Goal: Information Seeking & Learning: Learn about a topic

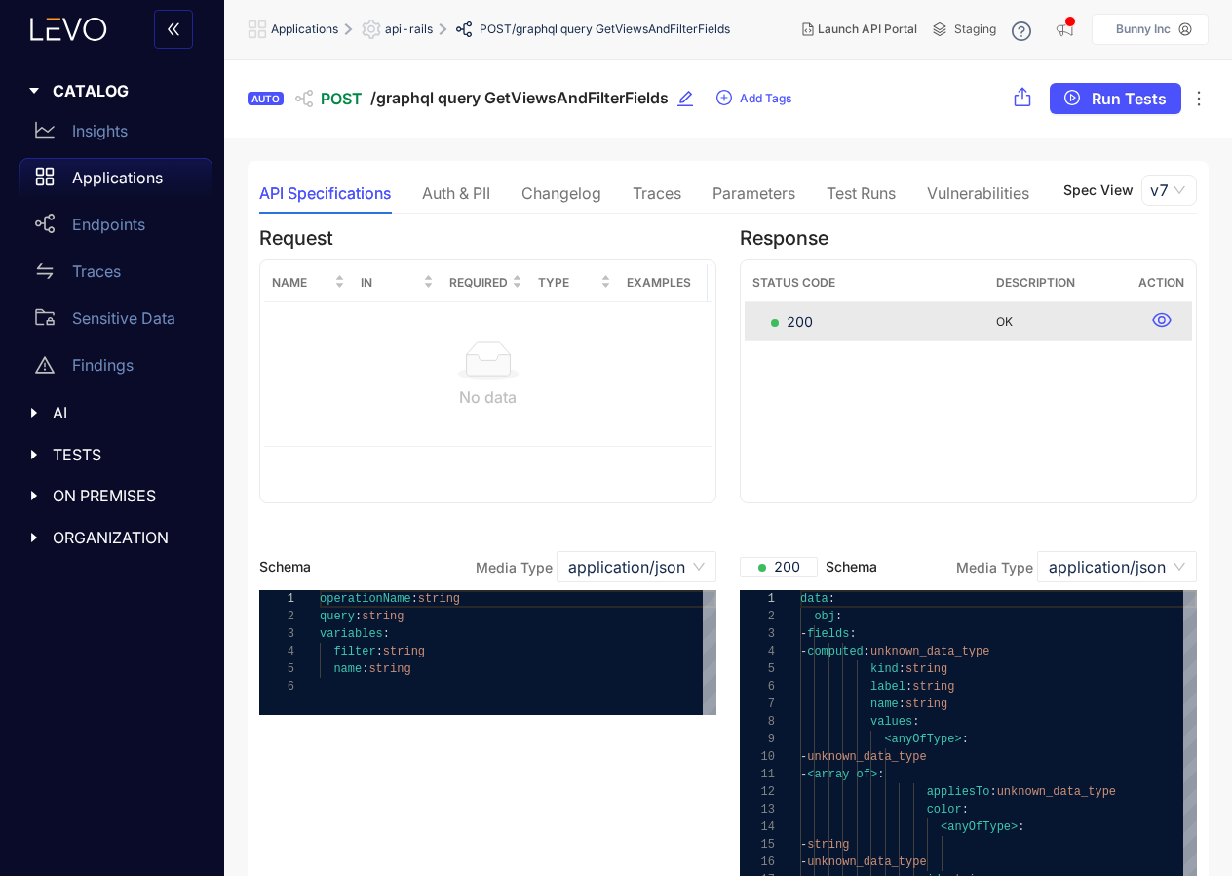
click at [853, 207] on div "Test Runs" at bounding box center [861, 193] width 69 height 41
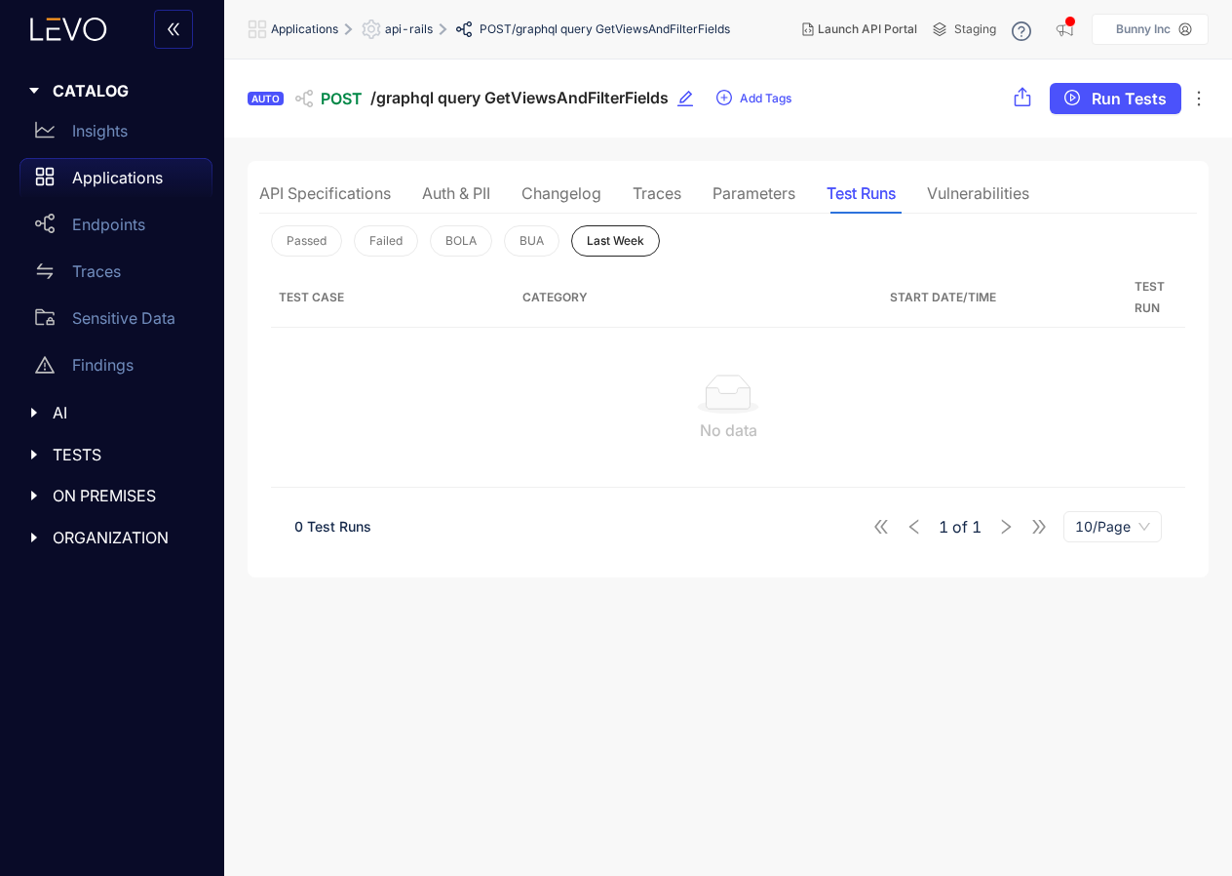
click at [355, 196] on div "API Specifications" at bounding box center [325, 193] width 132 height 18
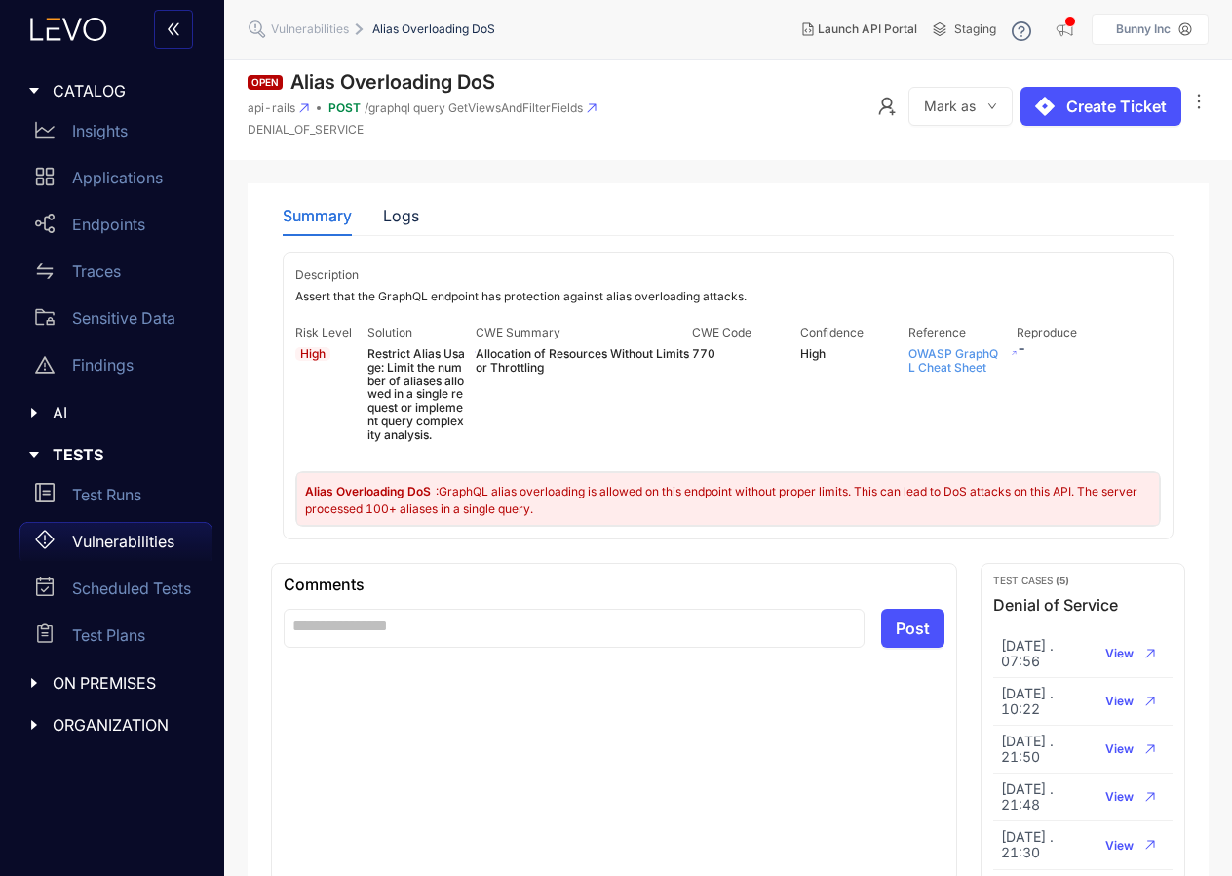
click at [951, 346] on link "OWASP GraphQL Cheat Sheet" at bounding box center [954, 360] width 90 height 28
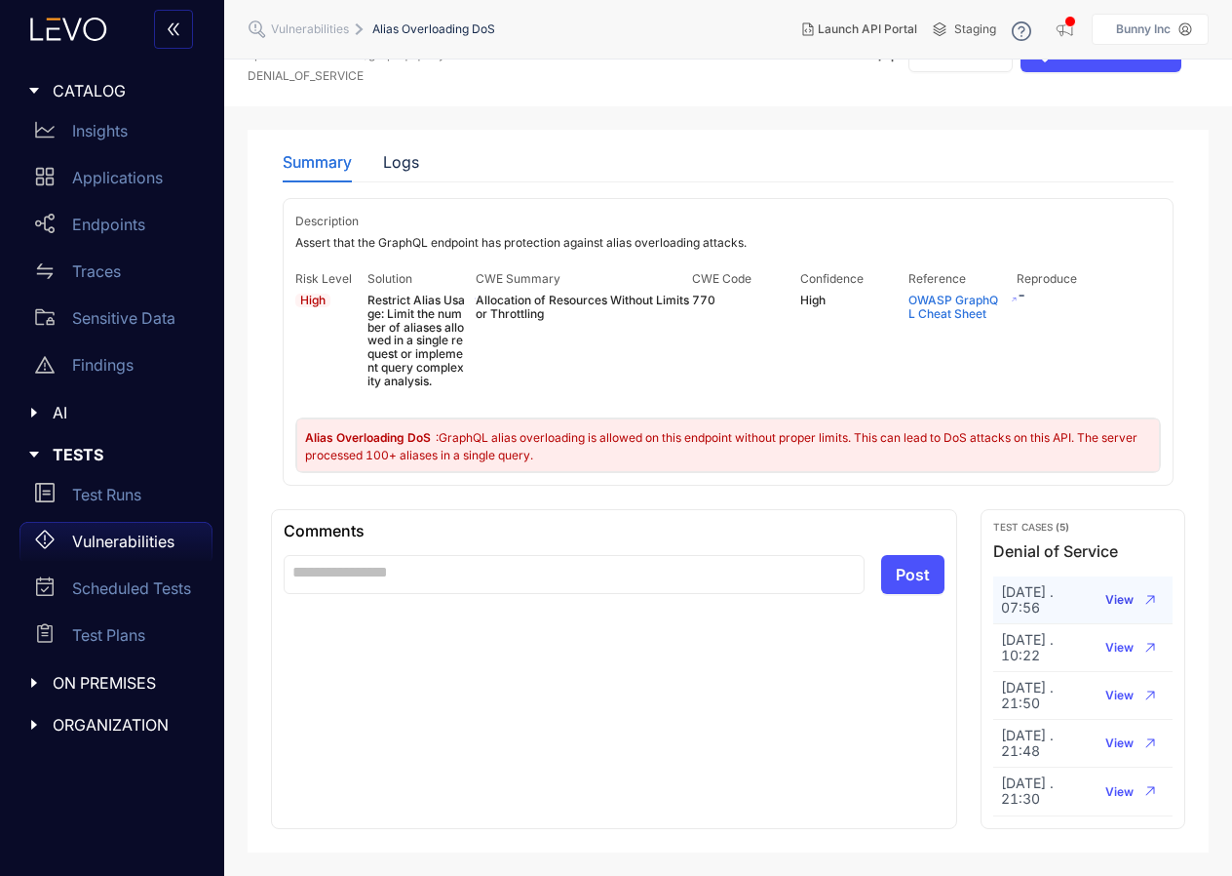
click at [1115, 593] on span "View" at bounding box center [1120, 600] width 28 height 14
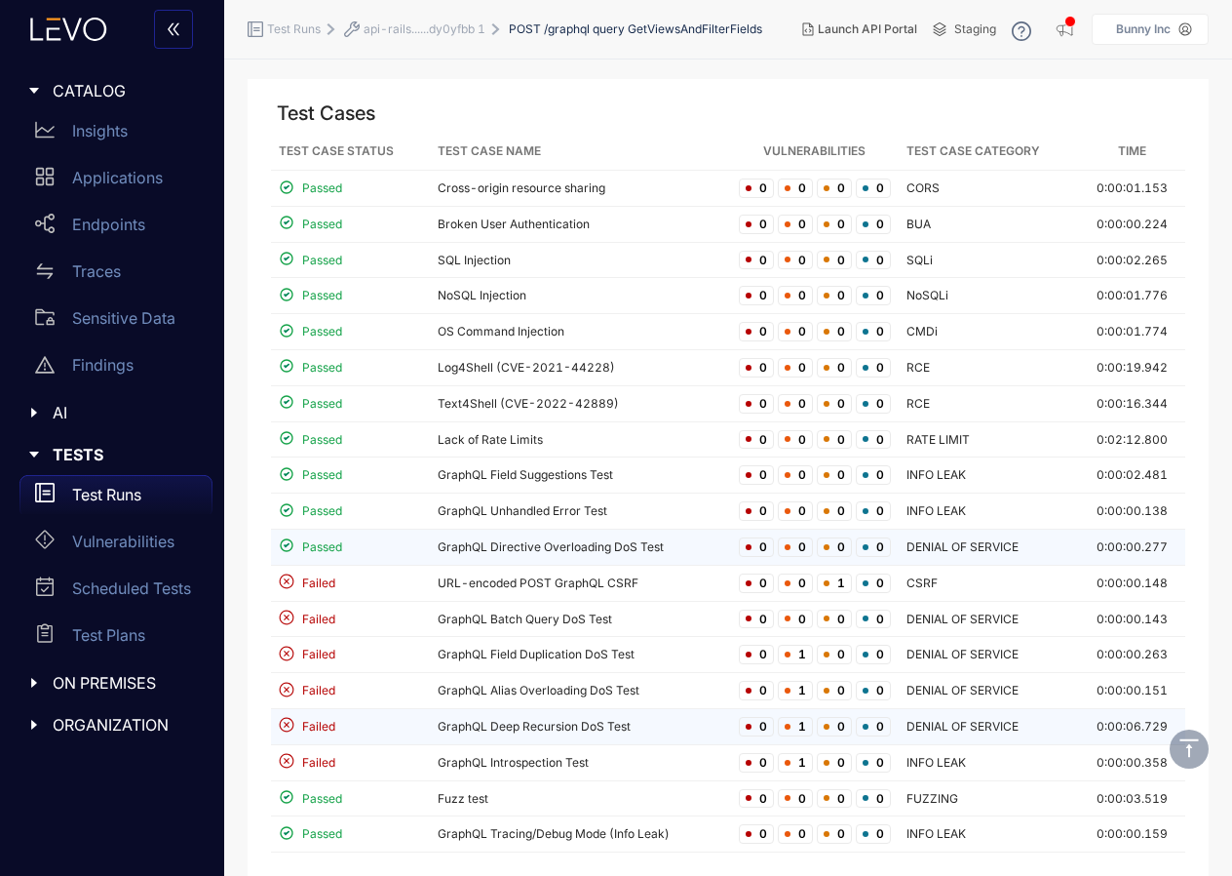
scroll to position [149, 0]
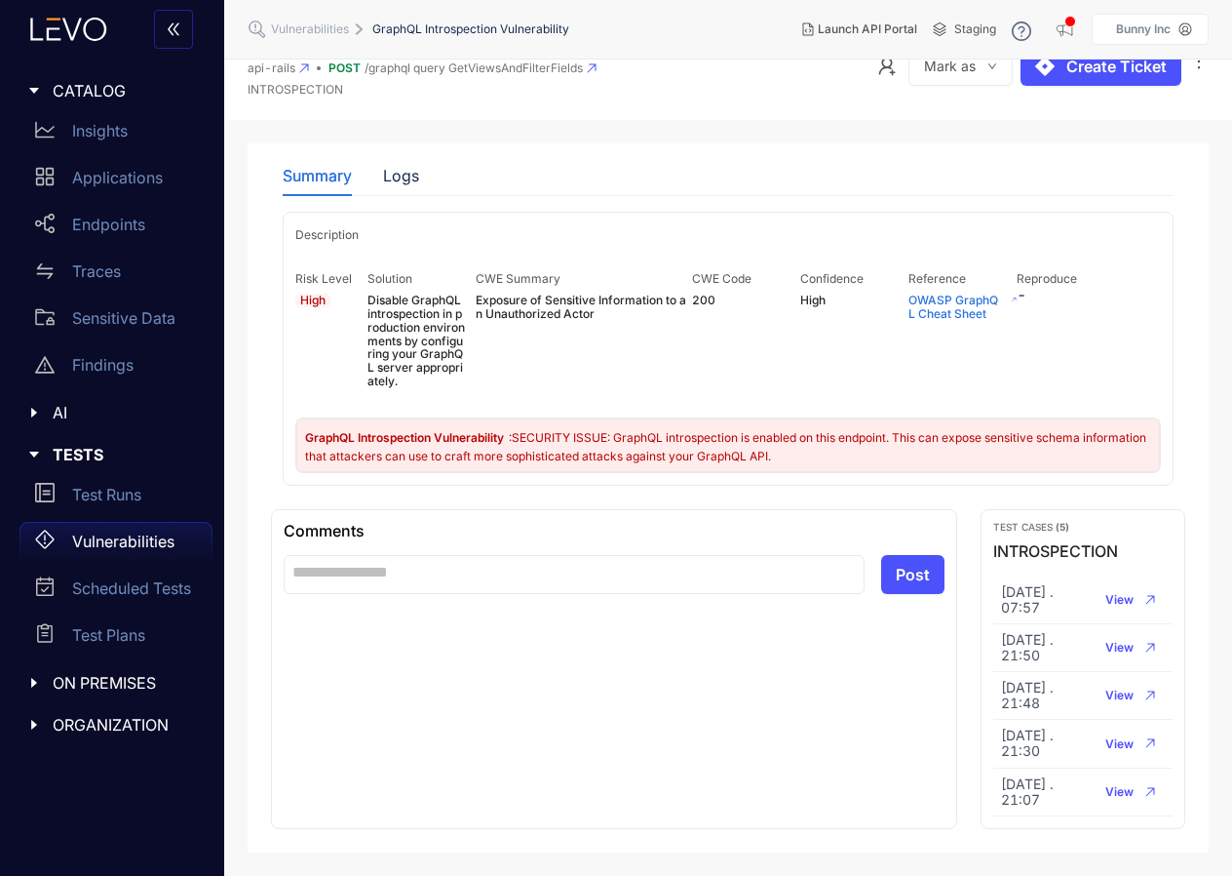
scroll to position [44, 0]
click at [1127, 595] on span "View" at bounding box center [1120, 600] width 28 height 14
click at [956, 301] on link "OWASP GraphQL Cheat Sheet" at bounding box center [954, 307] width 90 height 28
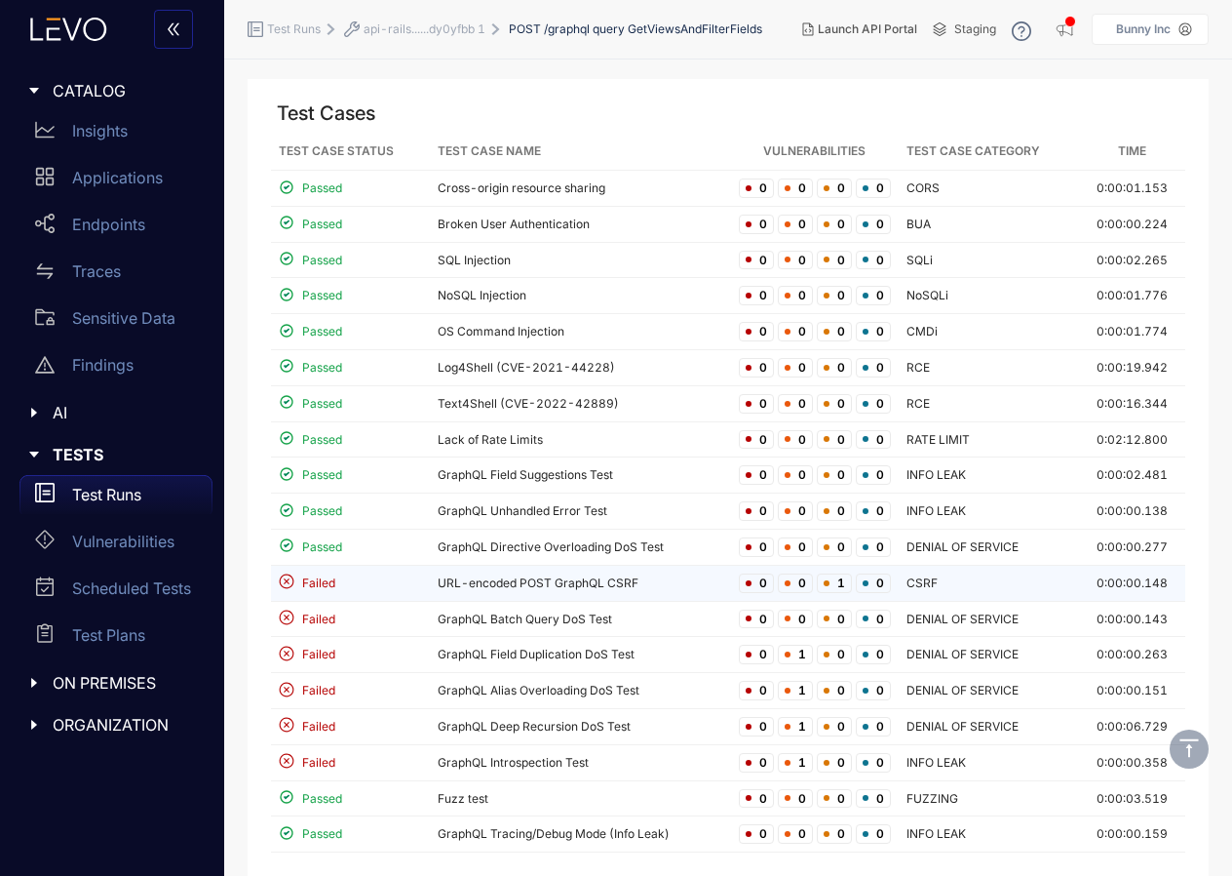
scroll to position [149, 0]
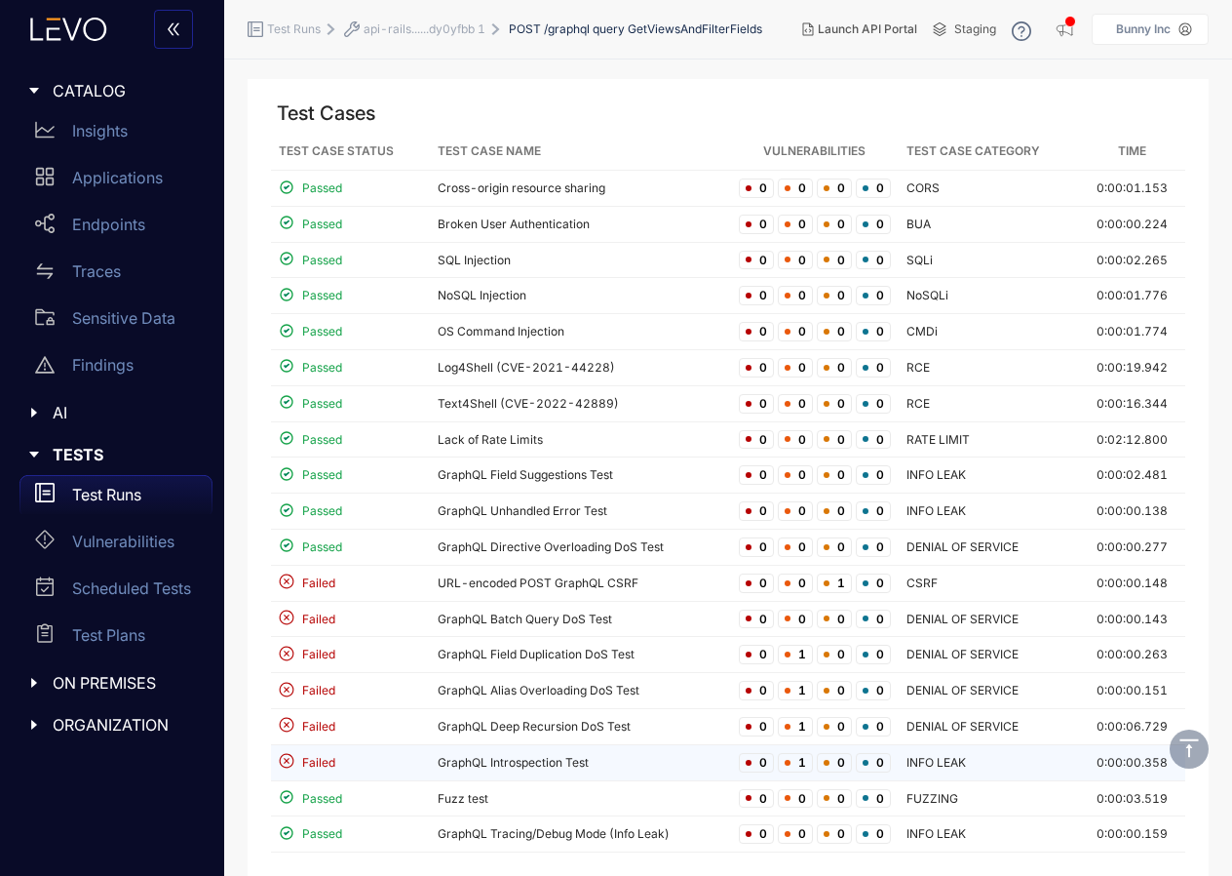
click at [631, 768] on td "GraphQL Introspection Test" at bounding box center [580, 763] width 301 height 36
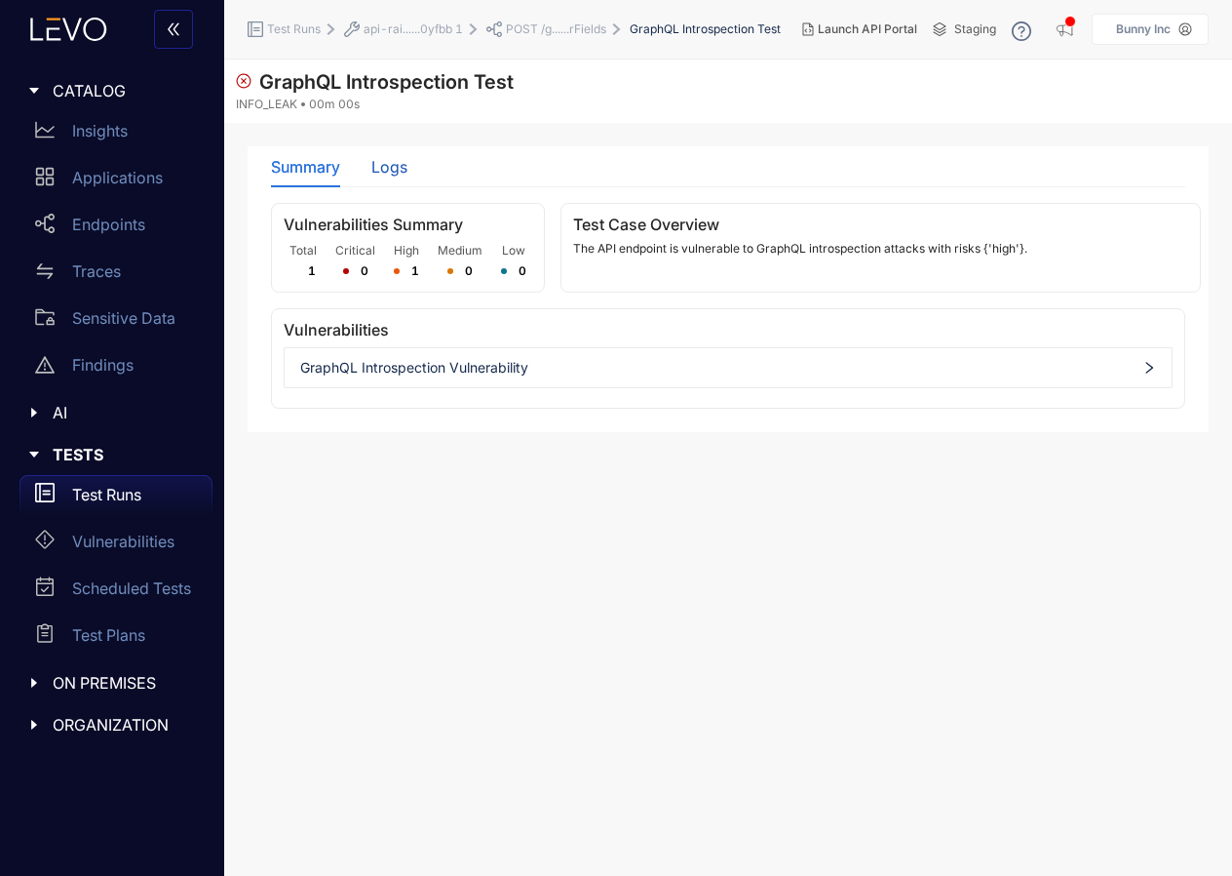
click at [386, 176] on div "Logs" at bounding box center [389, 167] width 36 height 18
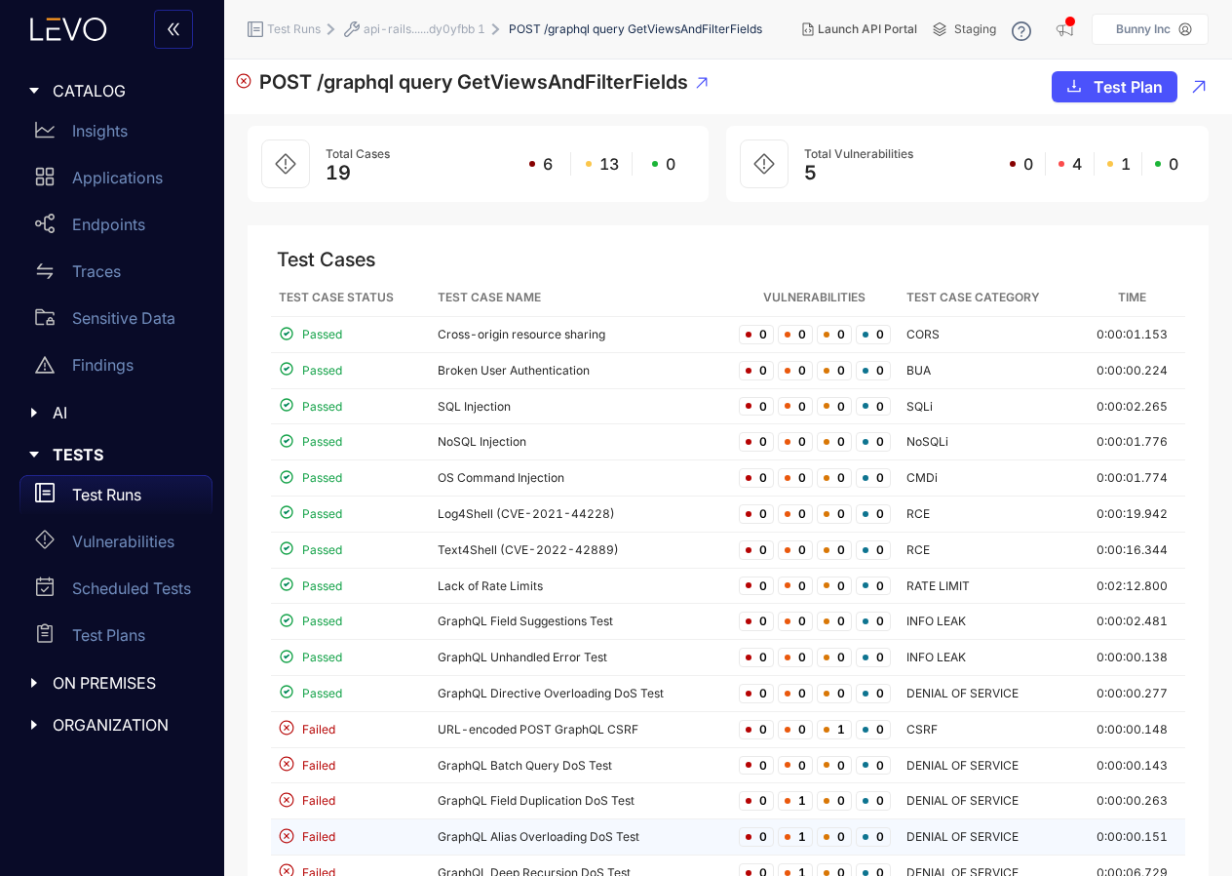
click at [481, 838] on td "GraphQL Alias Overloading DoS Test" at bounding box center [580, 837] width 301 height 36
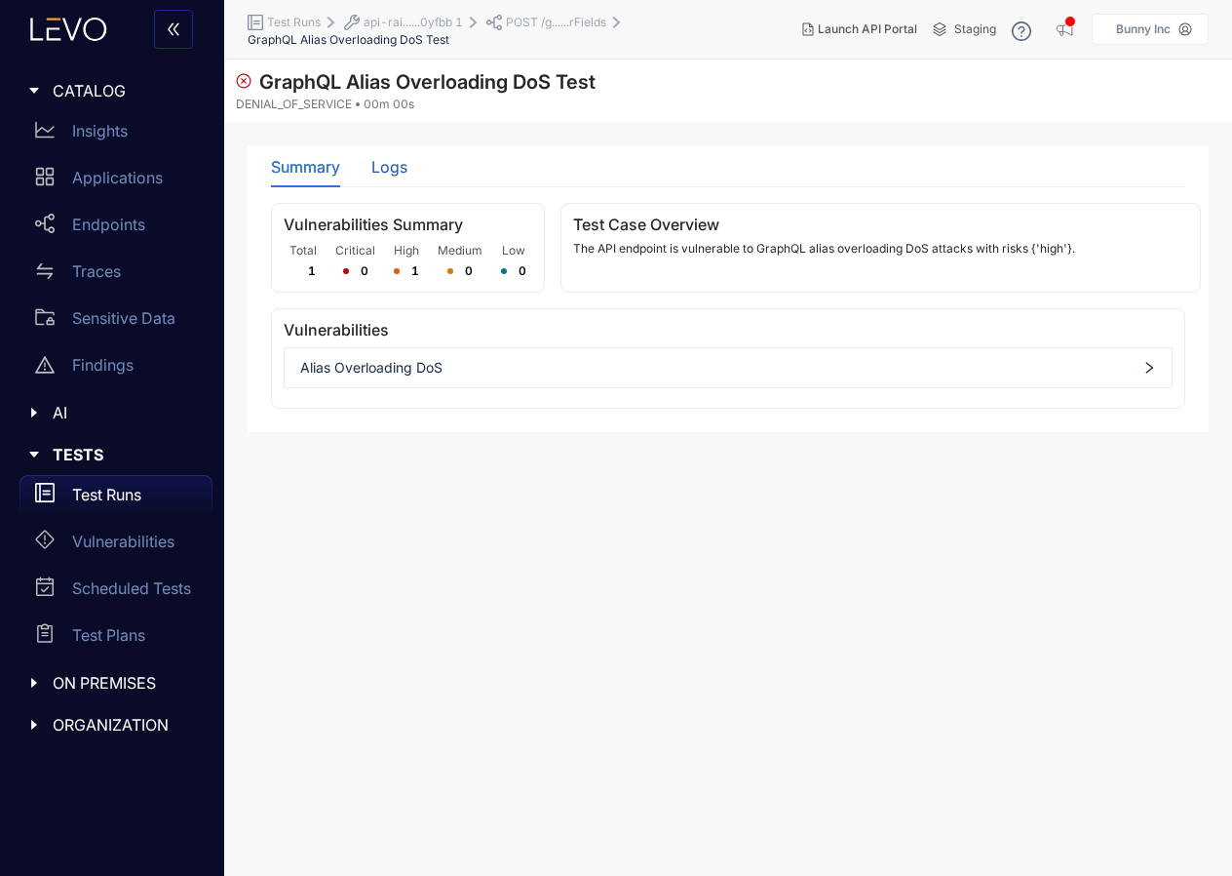
click at [387, 176] on div "Logs" at bounding box center [389, 167] width 36 height 18
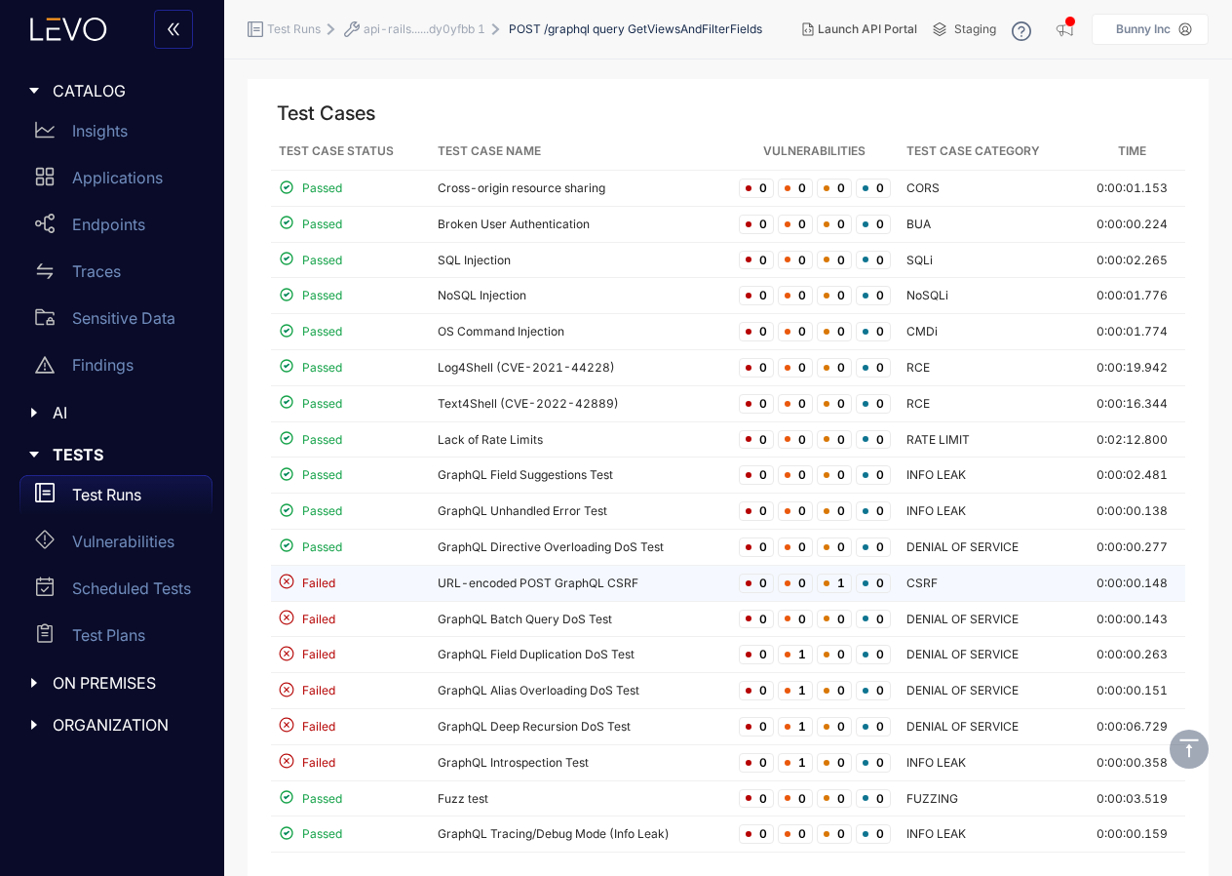
scroll to position [149, 0]
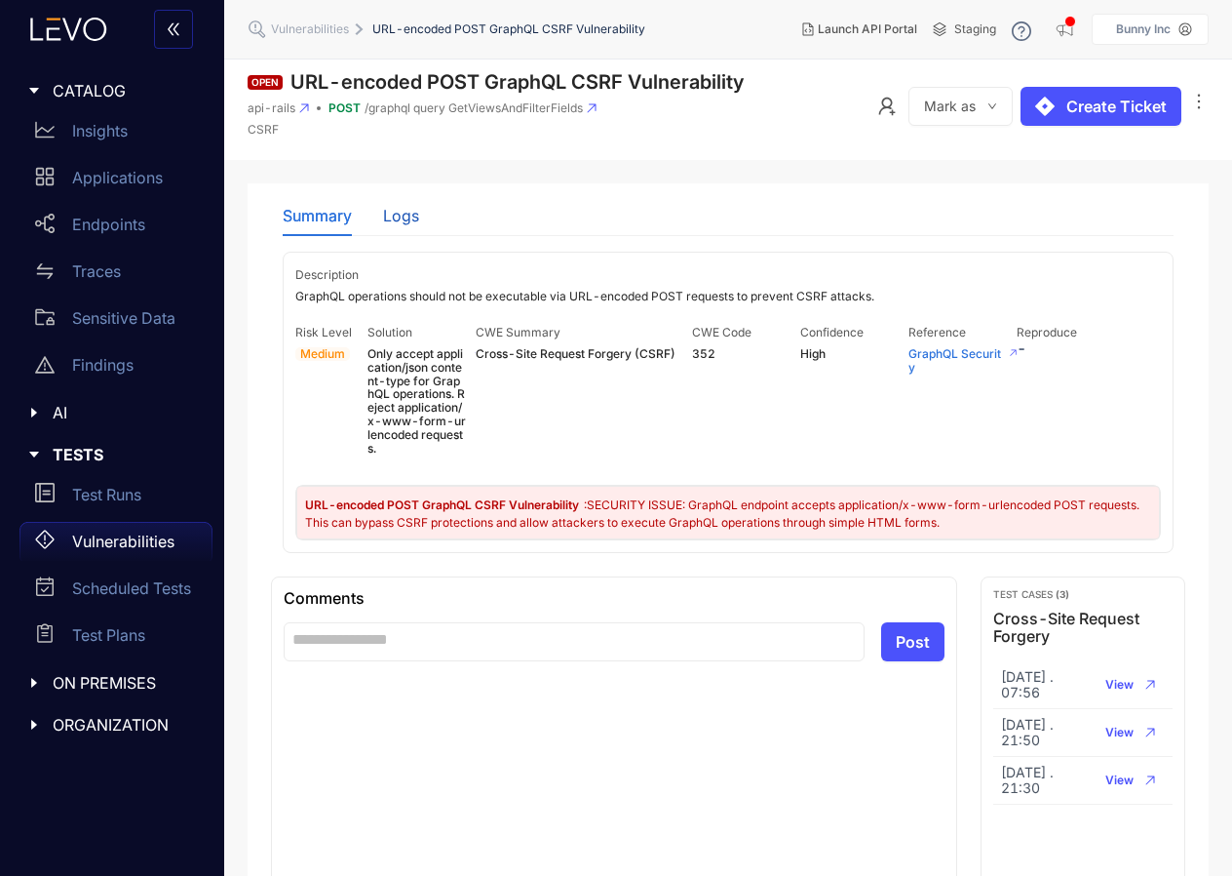
click at [402, 215] on div "Logs" at bounding box center [401, 216] width 36 height 18
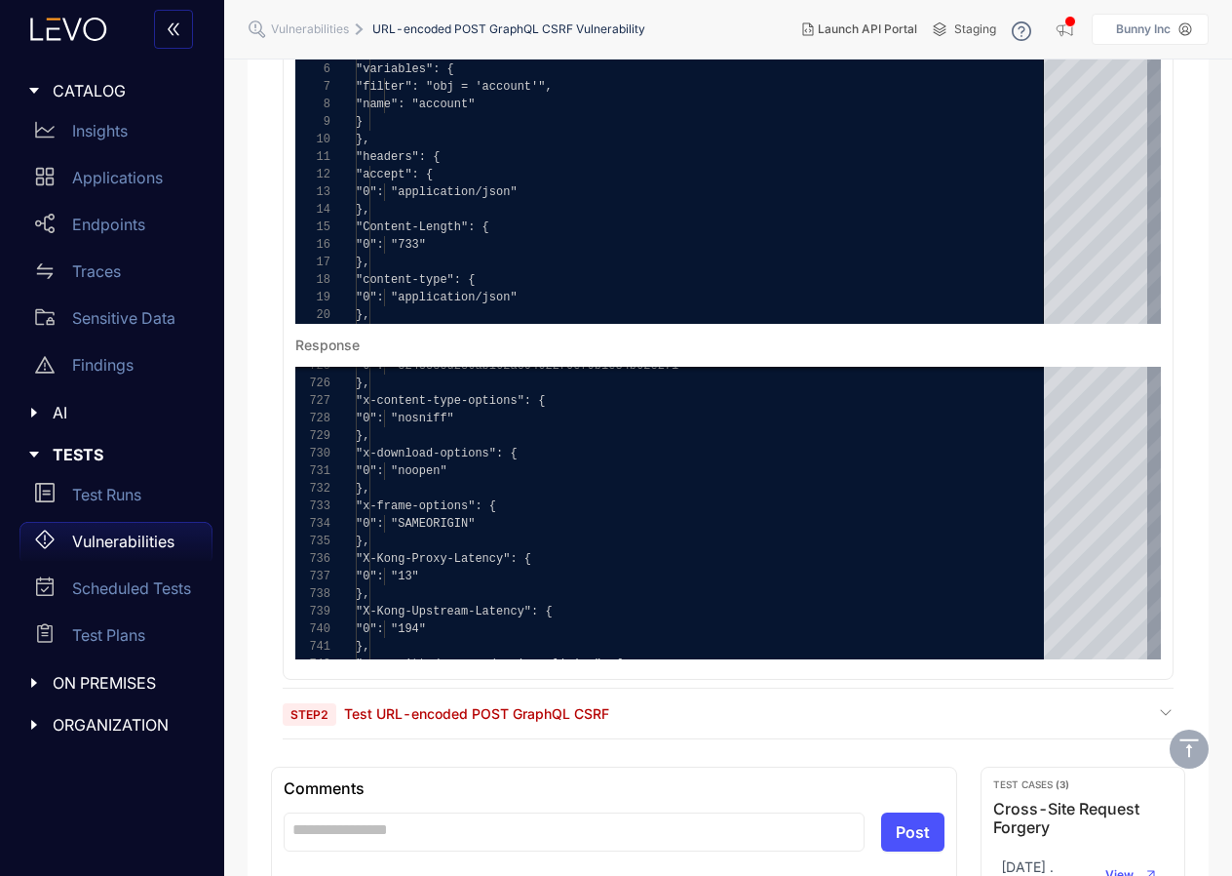
scroll to position [620, 0]
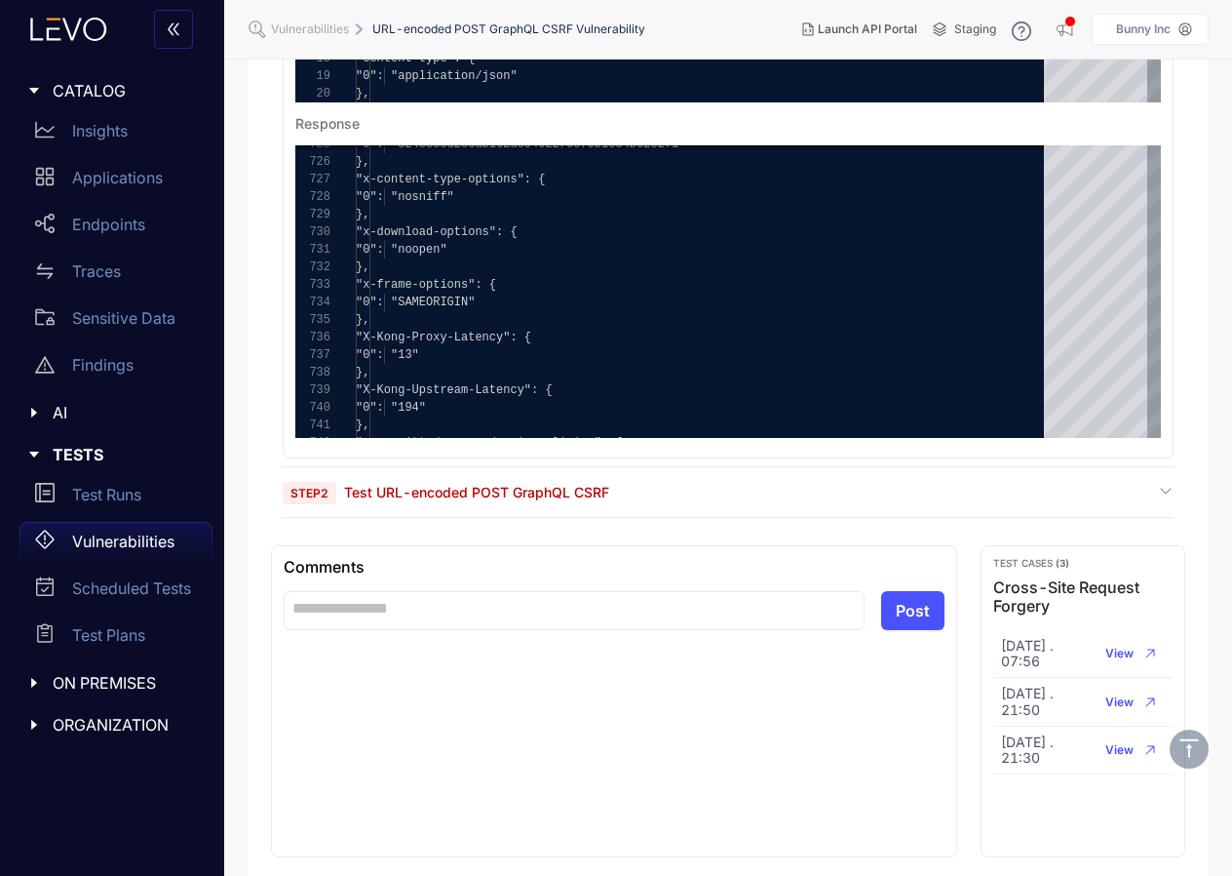
click at [372, 484] on span "Test URL-encoded POST GraphQL CSRF" at bounding box center [476, 492] width 265 height 17
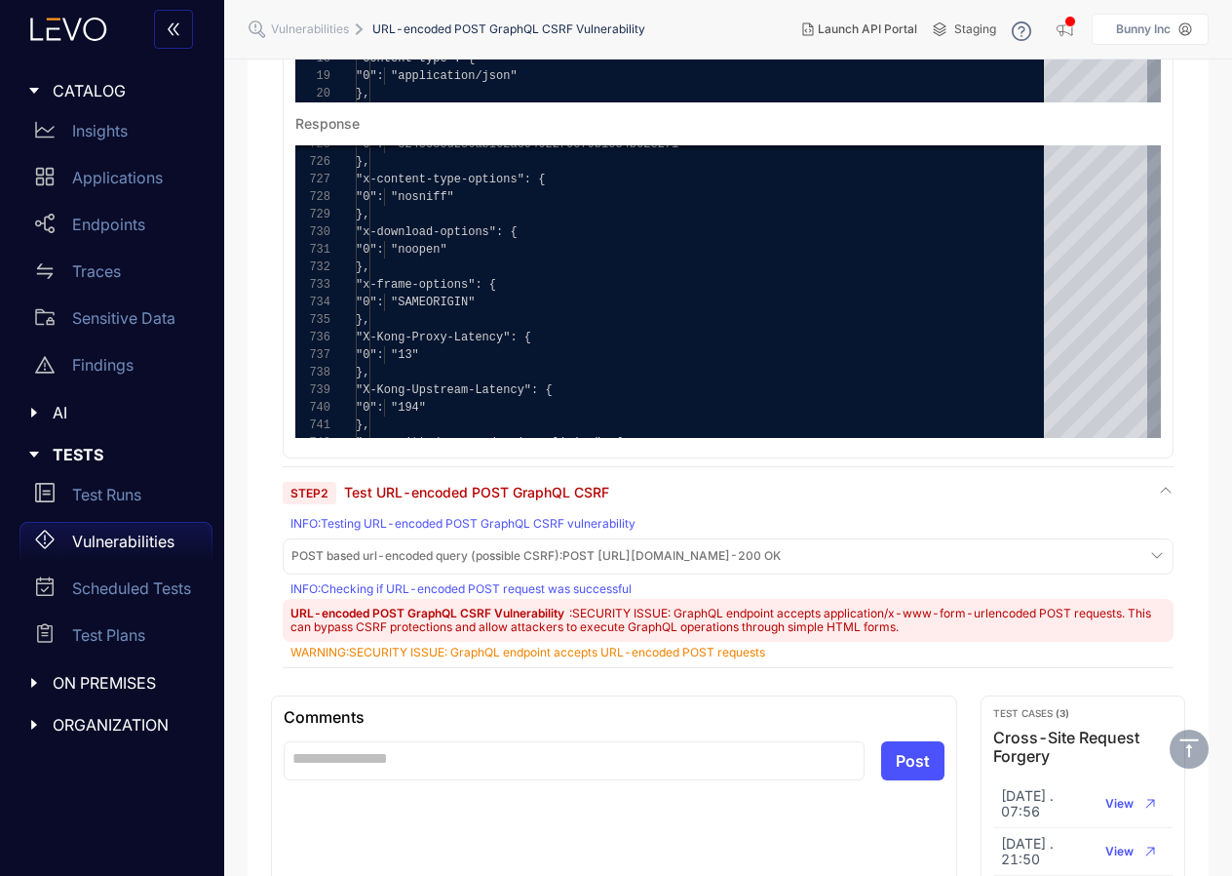
click at [357, 550] on span "POST based url-encoded query (possible CSRF) :" at bounding box center [427, 555] width 271 height 15
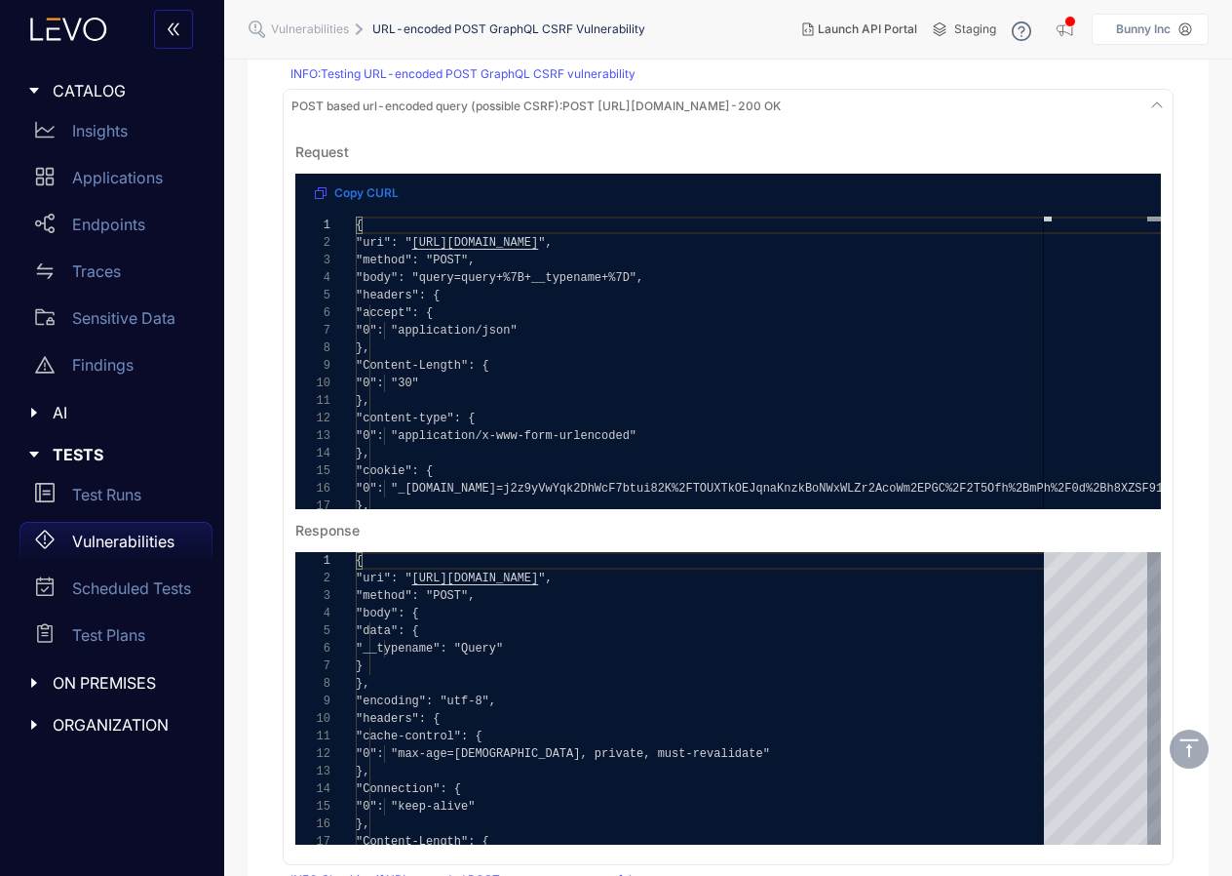
scroll to position [1001, 0]
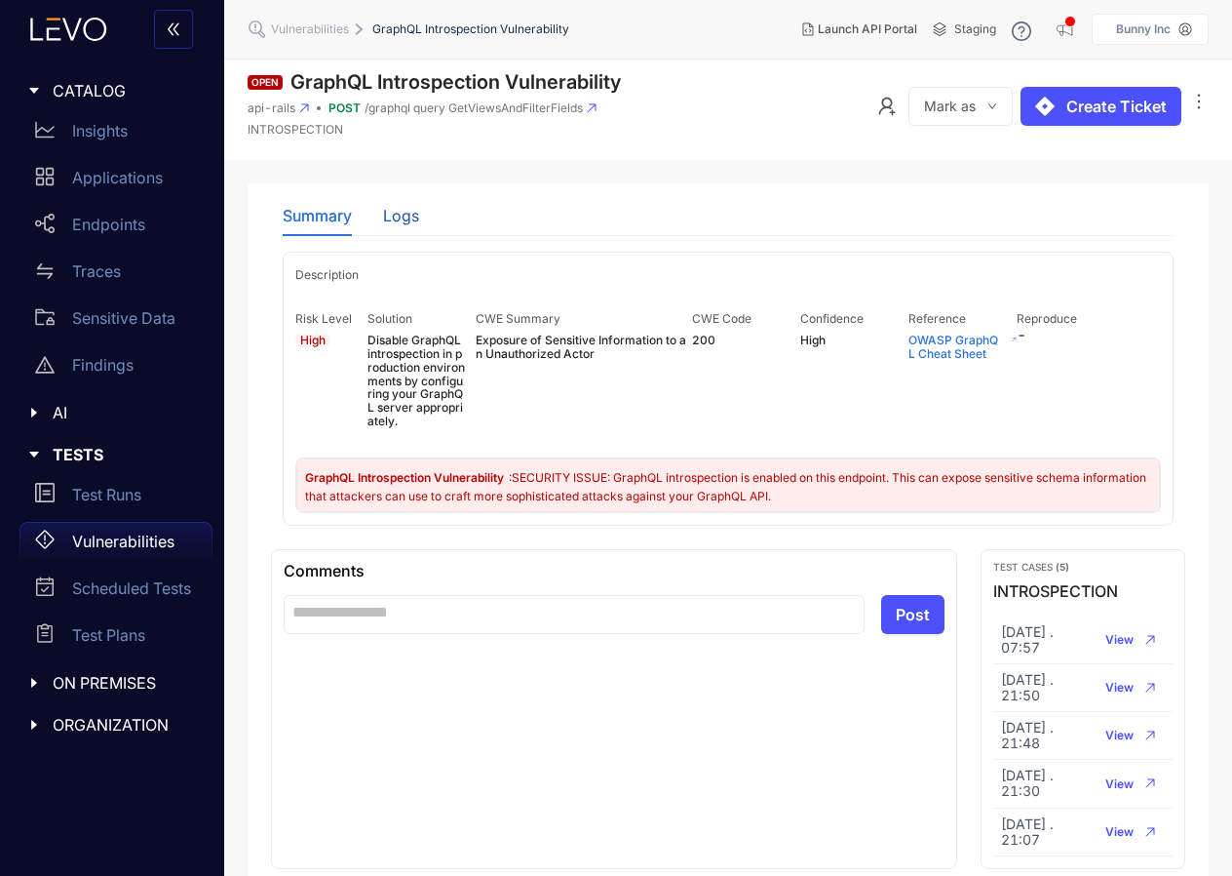
drag, startPoint x: 395, startPoint y: 211, endPoint x: 420, endPoint y: 259, distance: 54.9
click at [398, 221] on div "Logs" at bounding box center [401, 216] width 36 height 18
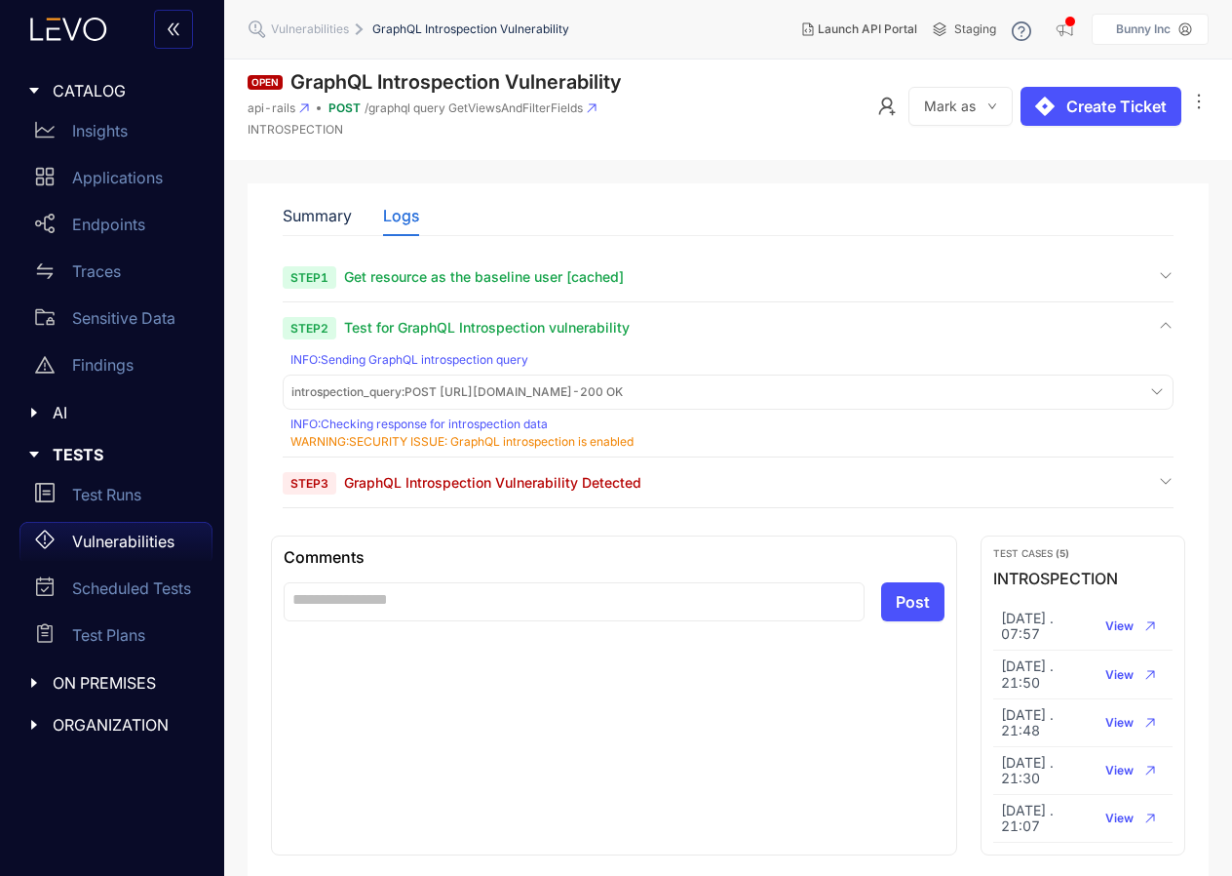
click at [377, 279] on span "Get resource as the baseline user [cached]" at bounding box center [484, 276] width 280 height 17
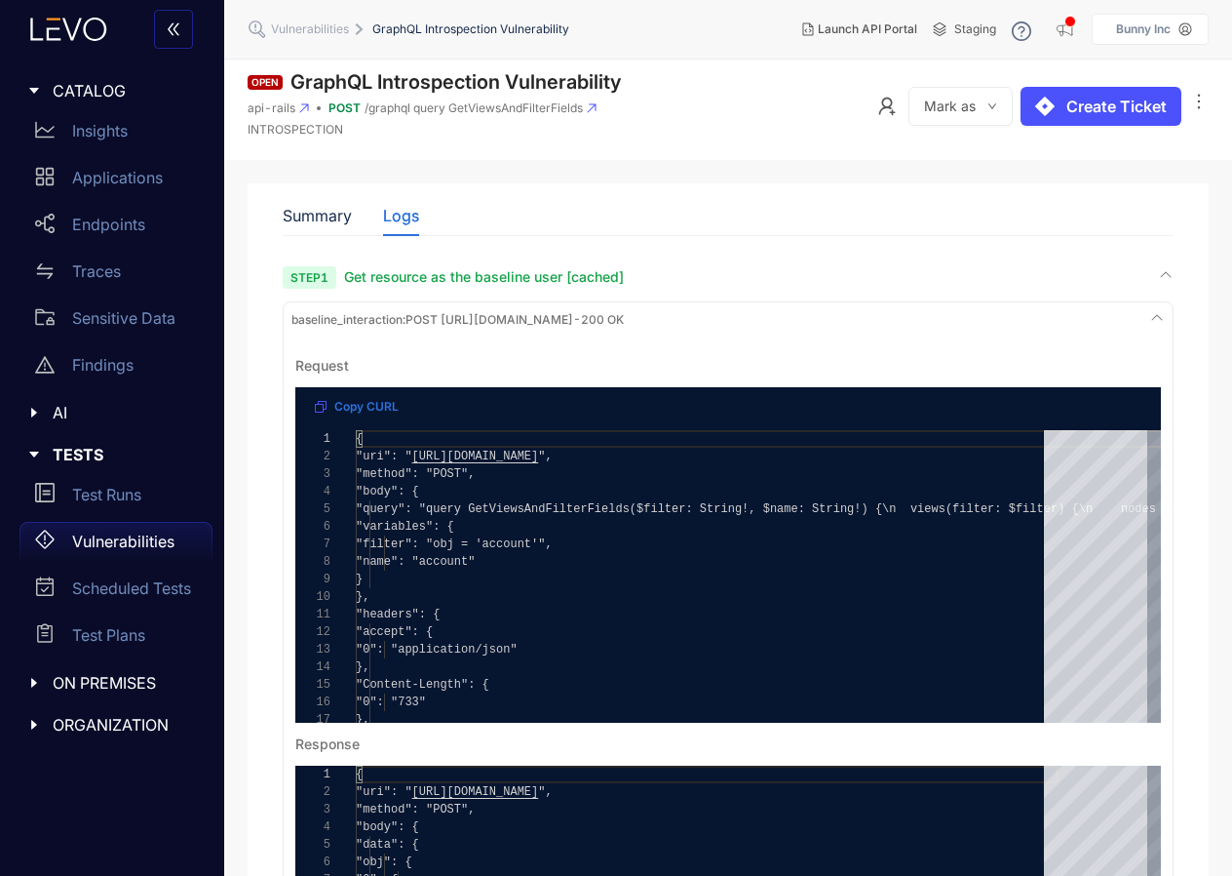
click at [377, 279] on span "Get resource as the baseline user [cached]" at bounding box center [484, 276] width 280 height 17
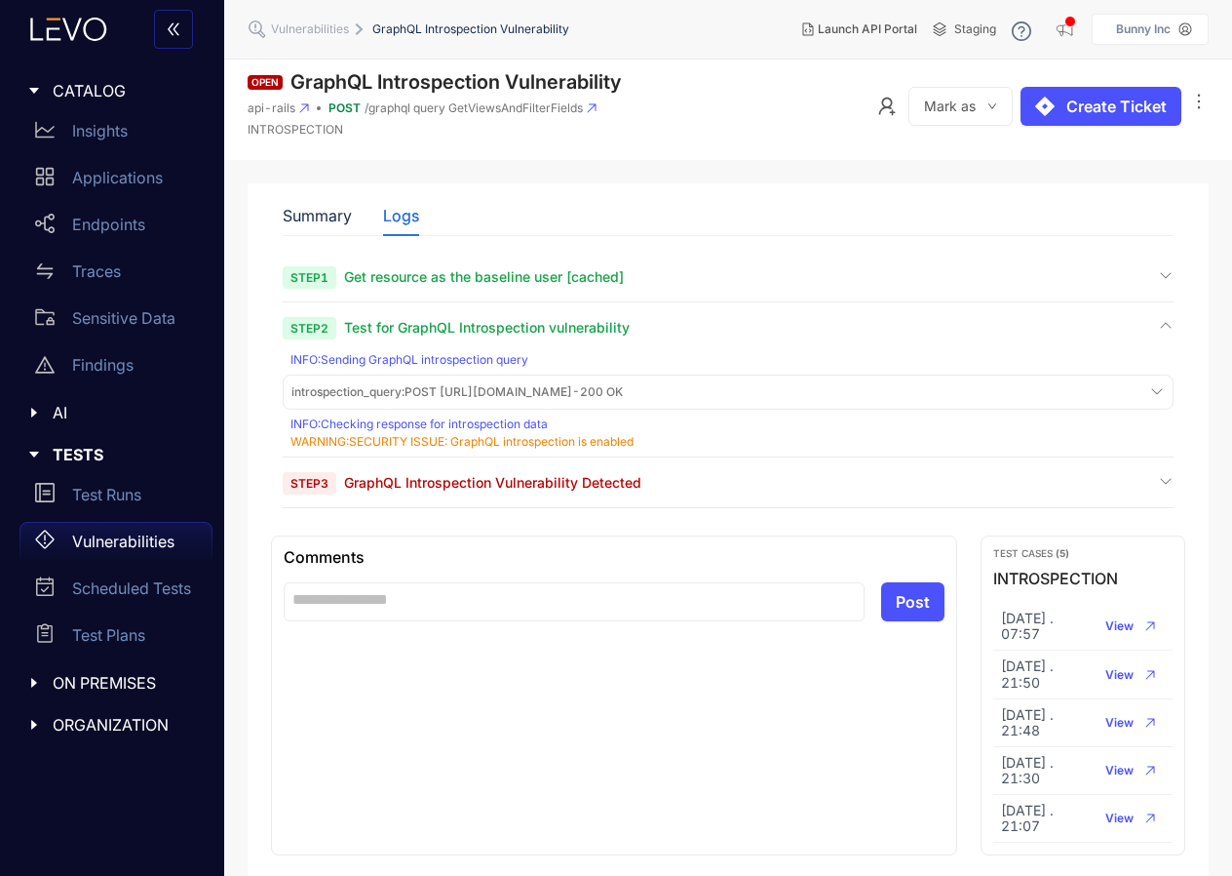
click at [494, 391] on span "introspection_query : POST https://levo-sandbox.bunny.com/graphql - 200 OK" at bounding box center [458, 392] width 332 height 14
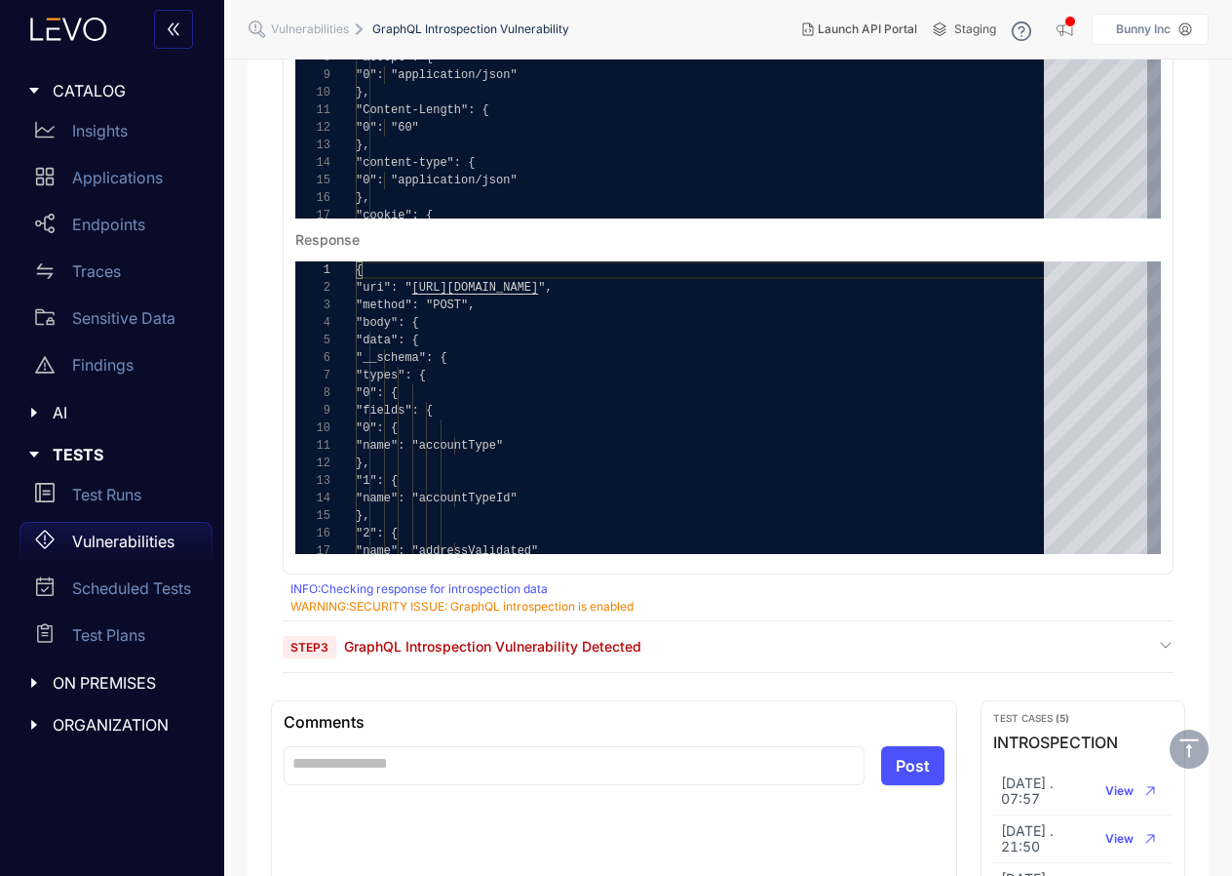
scroll to position [584, 0]
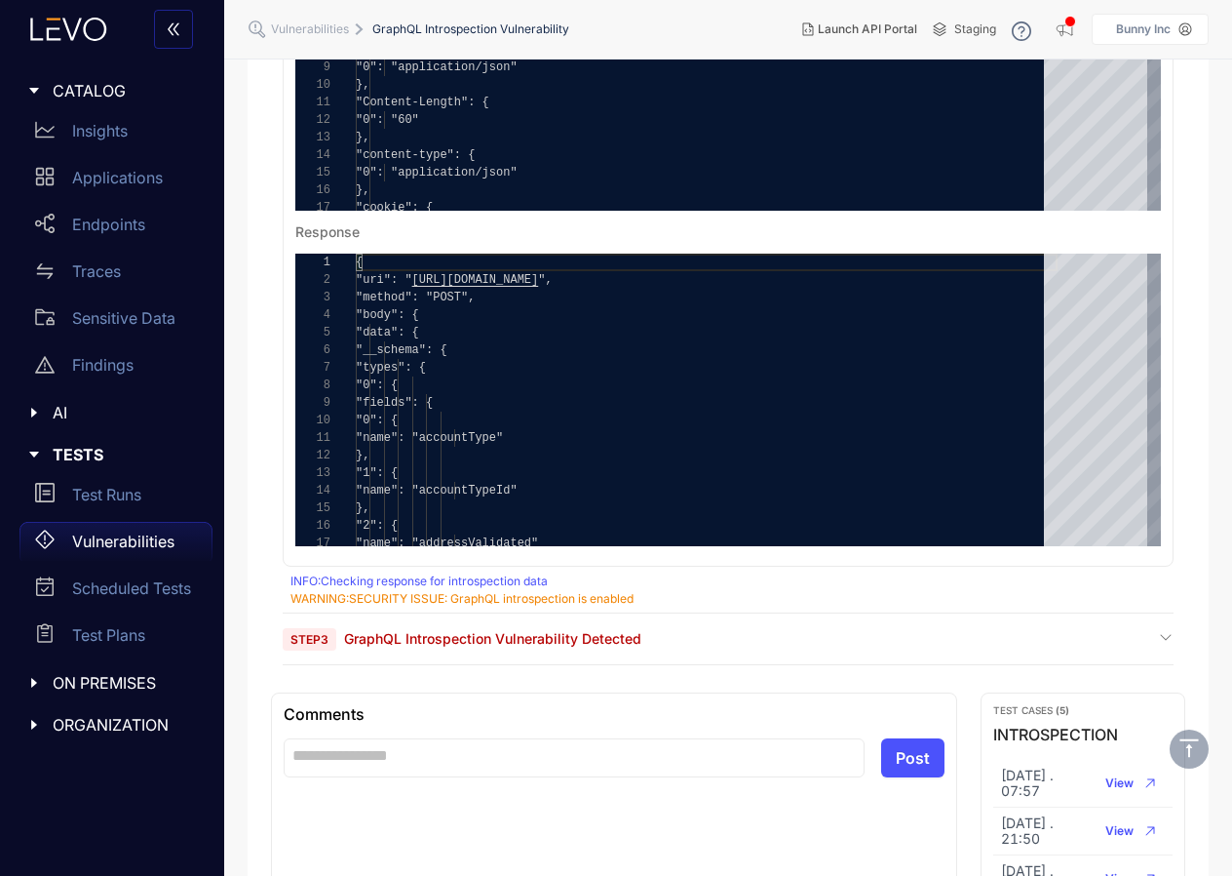
type textarea "**********"
click at [407, 130] on div "}," at bounding box center [707, 138] width 702 height 18
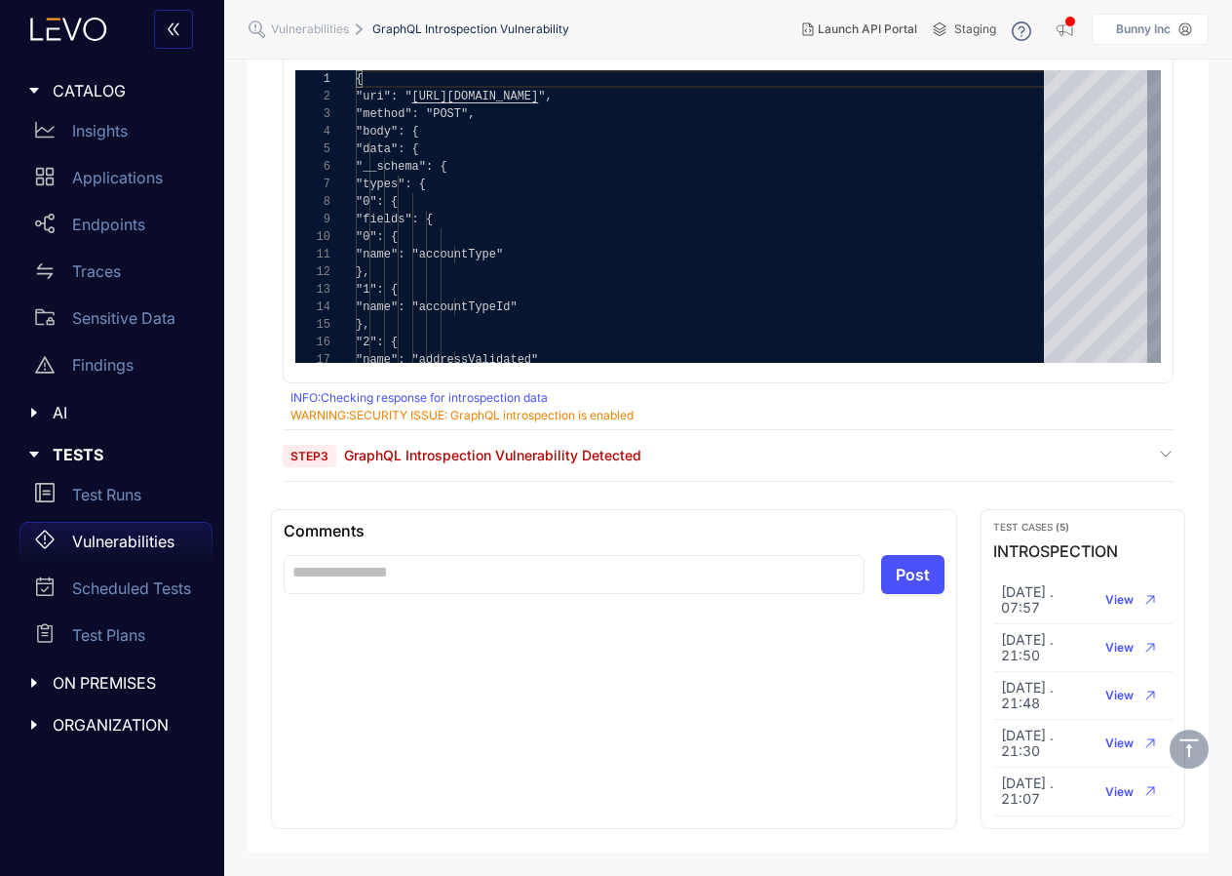
scroll to position [771, 0]
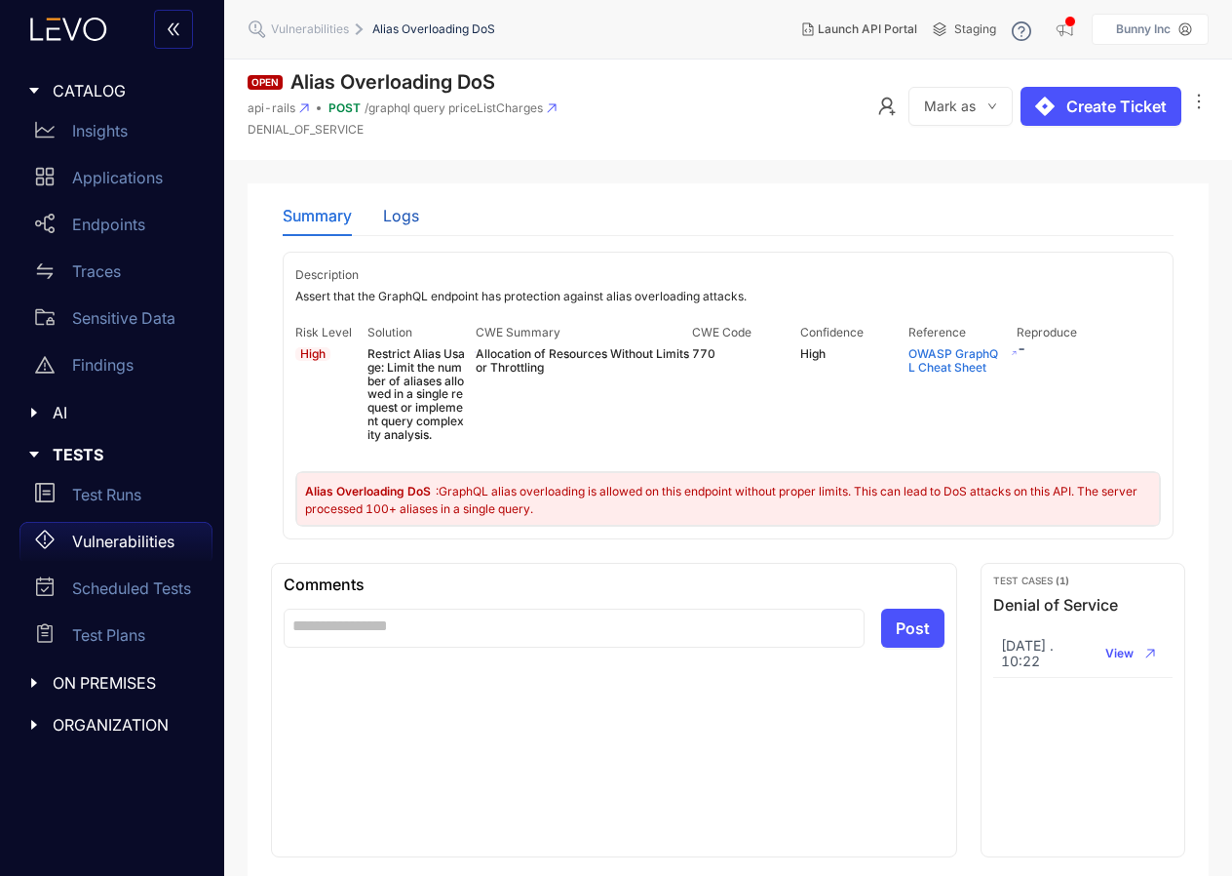
click at [407, 221] on div "Logs" at bounding box center [401, 216] width 36 height 18
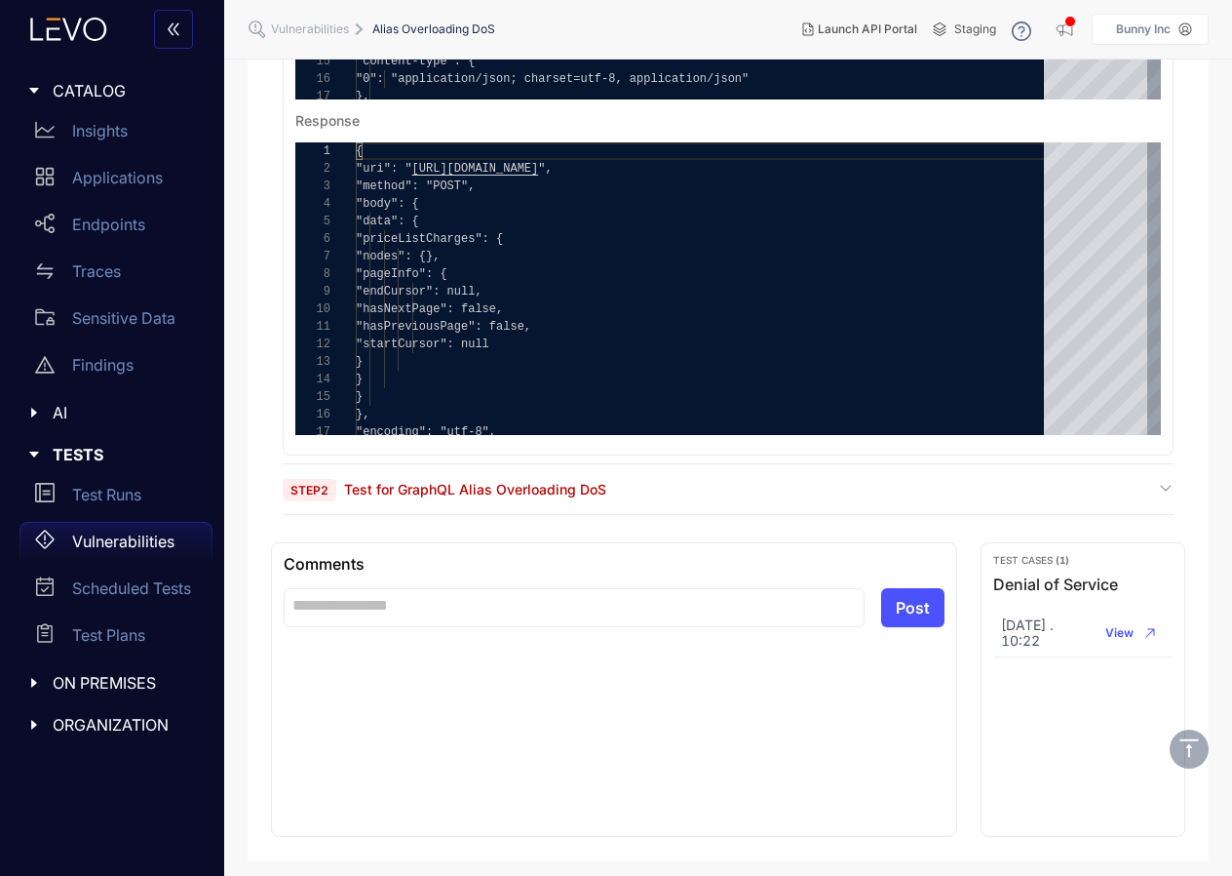
click at [324, 479] on span "Step 2" at bounding box center [310, 490] width 54 height 22
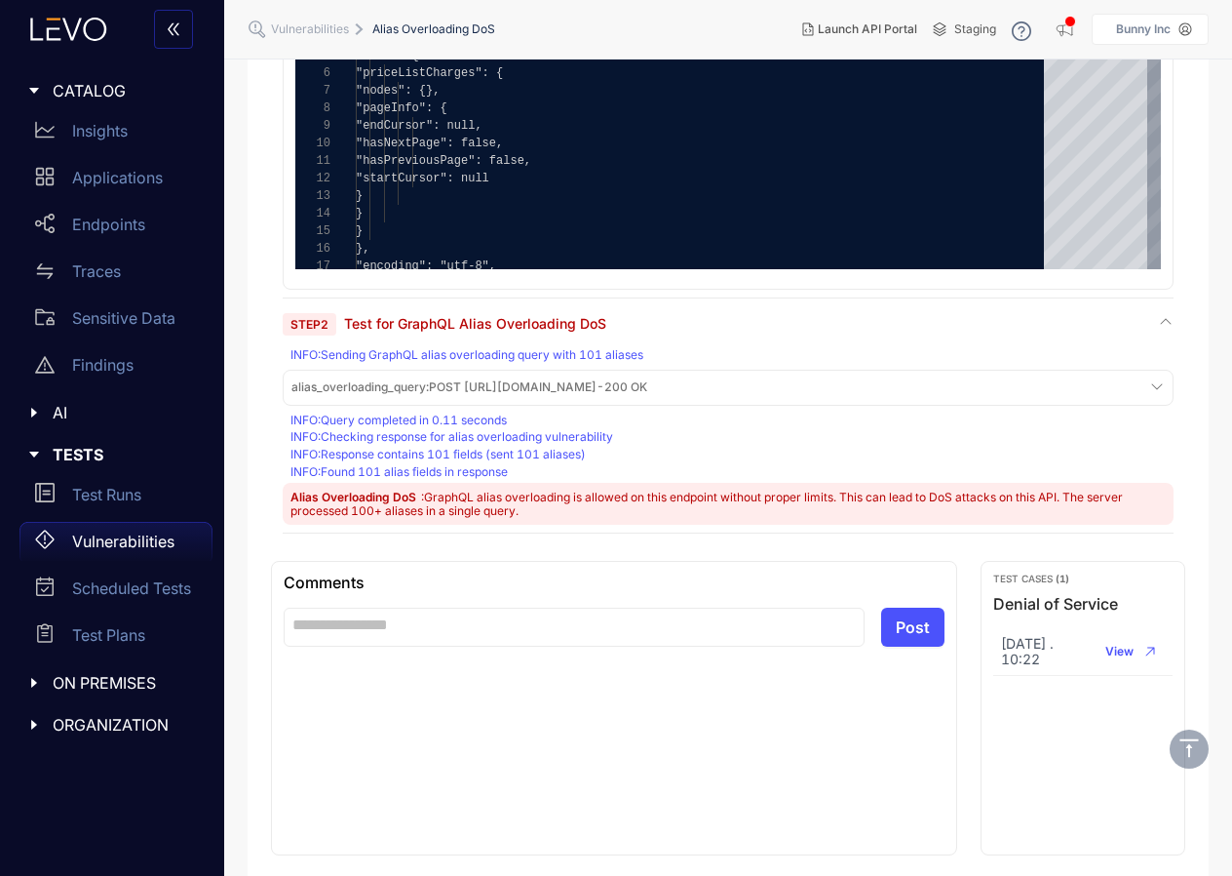
scroll to position [793, 0]
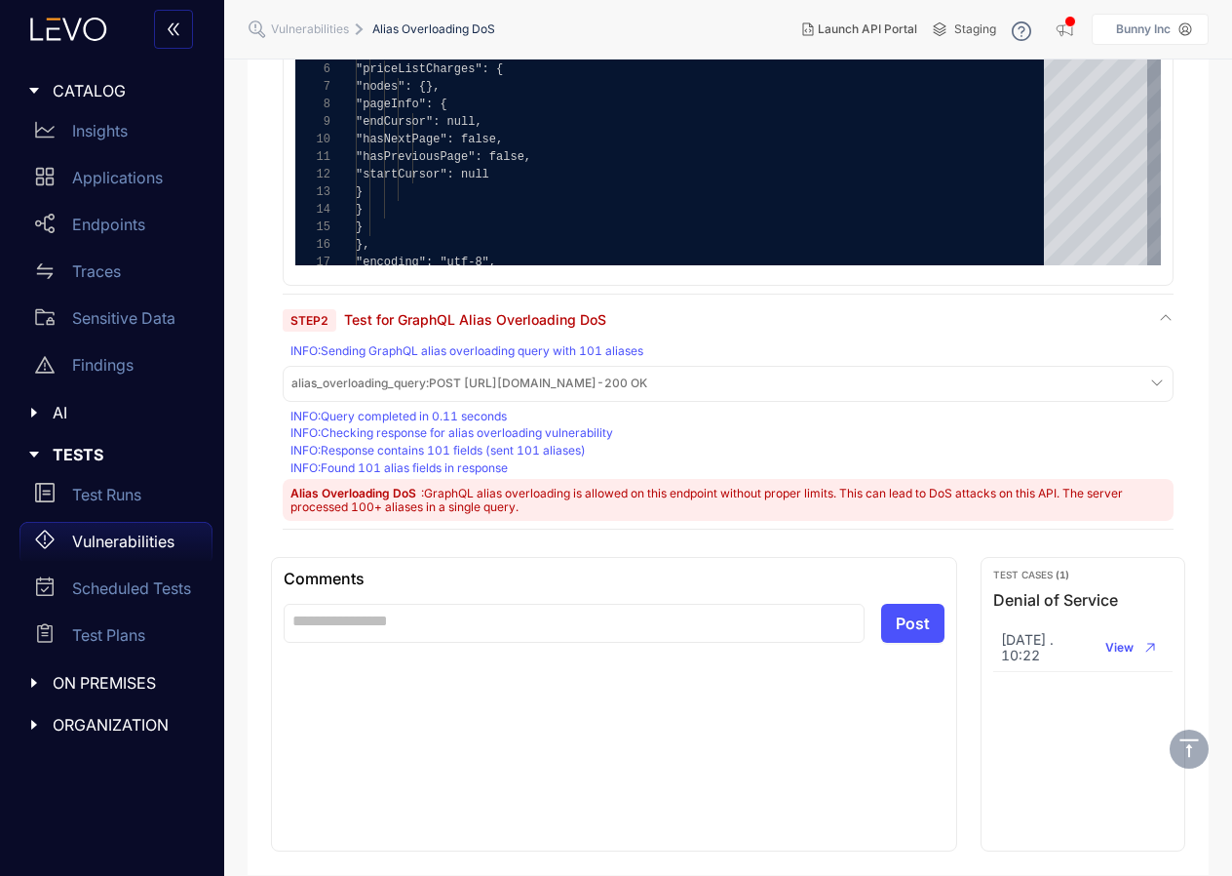
click at [531, 376] on span "alias_overloading_query : POST https://levo-sandbox.bunny.com/graphql - 200 OK" at bounding box center [470, 383] width 356 height 14
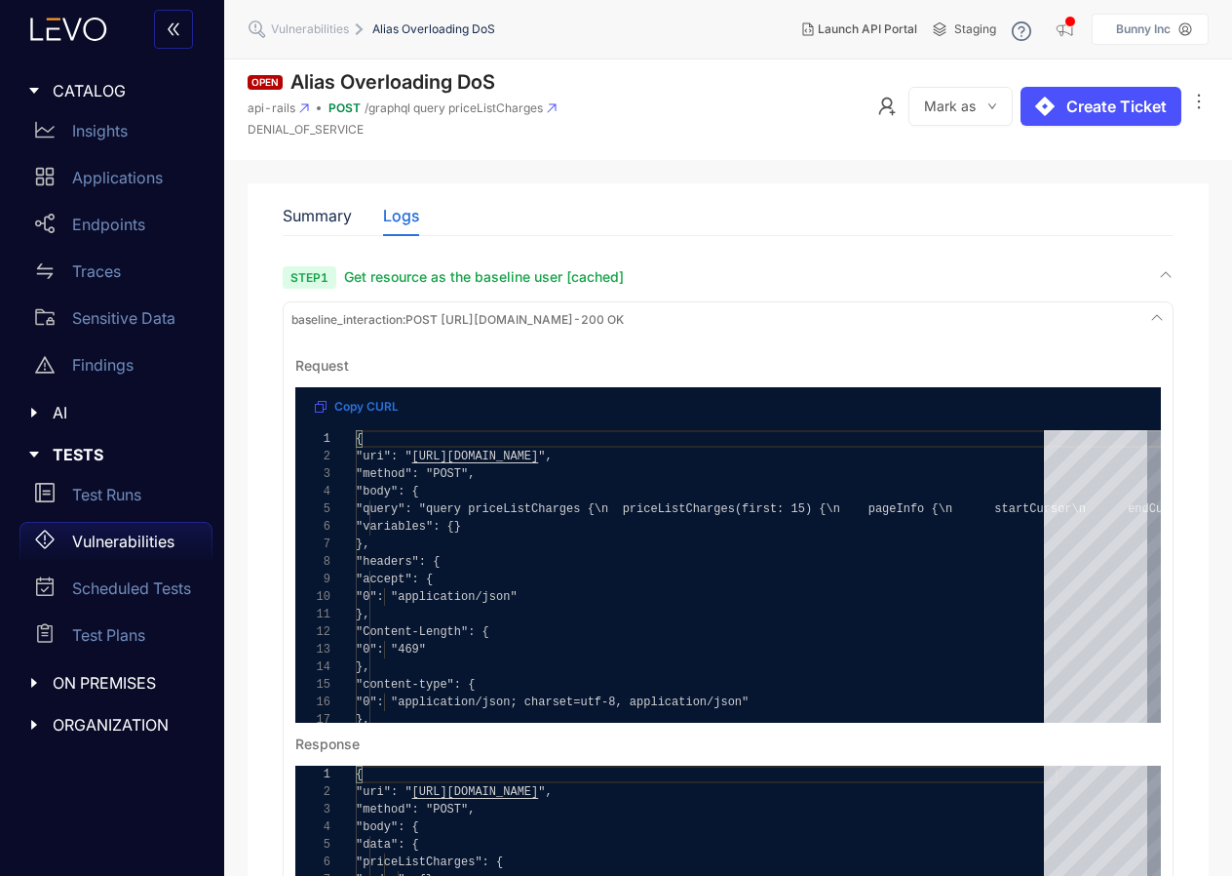
scroll to position [0, 0]
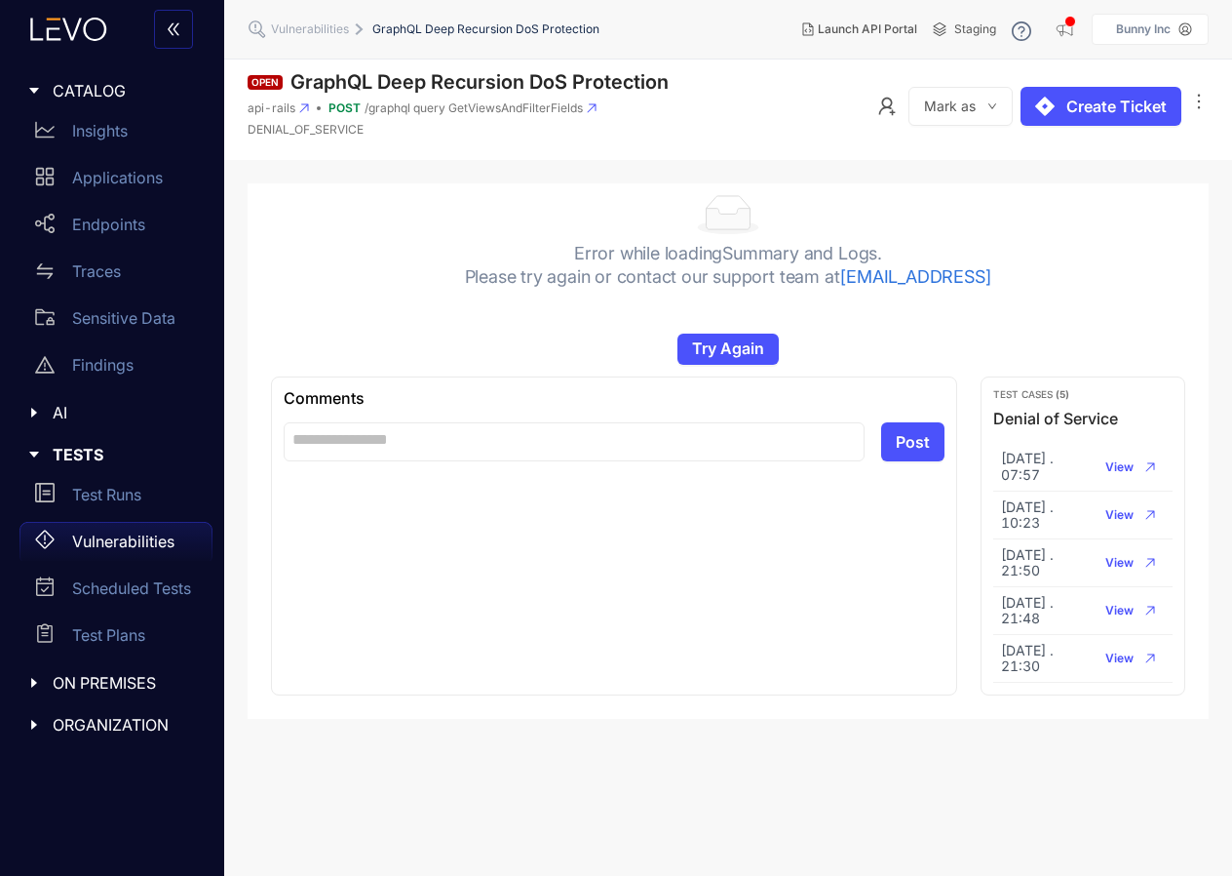
click at [332, 73] on h1 "GraphQL Deep Recursion DoS Protection" at bounding box center [480, 82] width 378 height 22
drag, startPoint x: 332, startPoint y: 73, endPoint x: 622, endPoint y: 87, distance: 289.9
click at [622, 87] on h1 "GraphQL Deep Recursion DoS Protection" at bounding box center [480, 82] width 378 height 22
copy h1 "GraphQL Deep Recursion DoS Protection"
click at [599, 304] on div "Error while loading Summary and Logs . Please try again or contact our support …" at bounding box center [728, 258] width 527 height 127
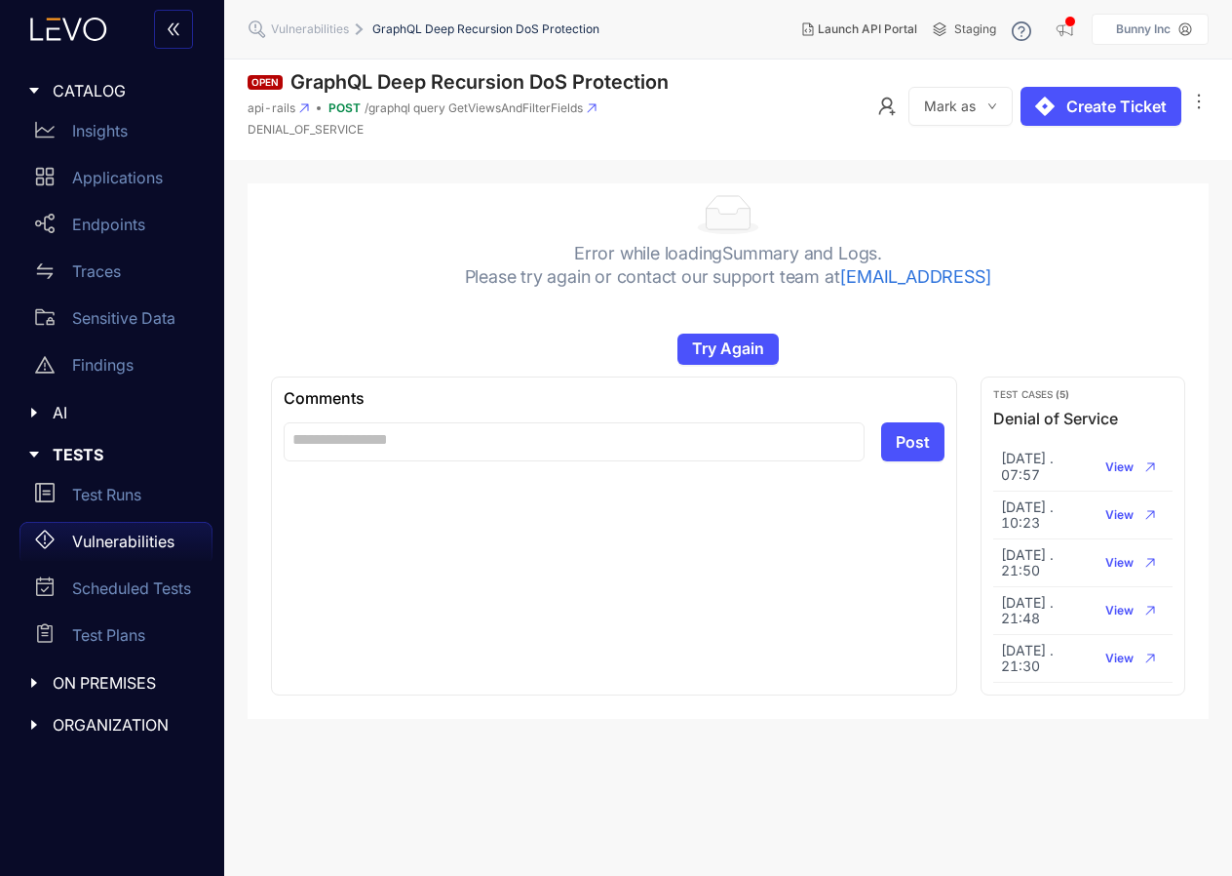
click at [610, 498] on div "Comments Post" at bounding box center [614, 536] width 686 height 320
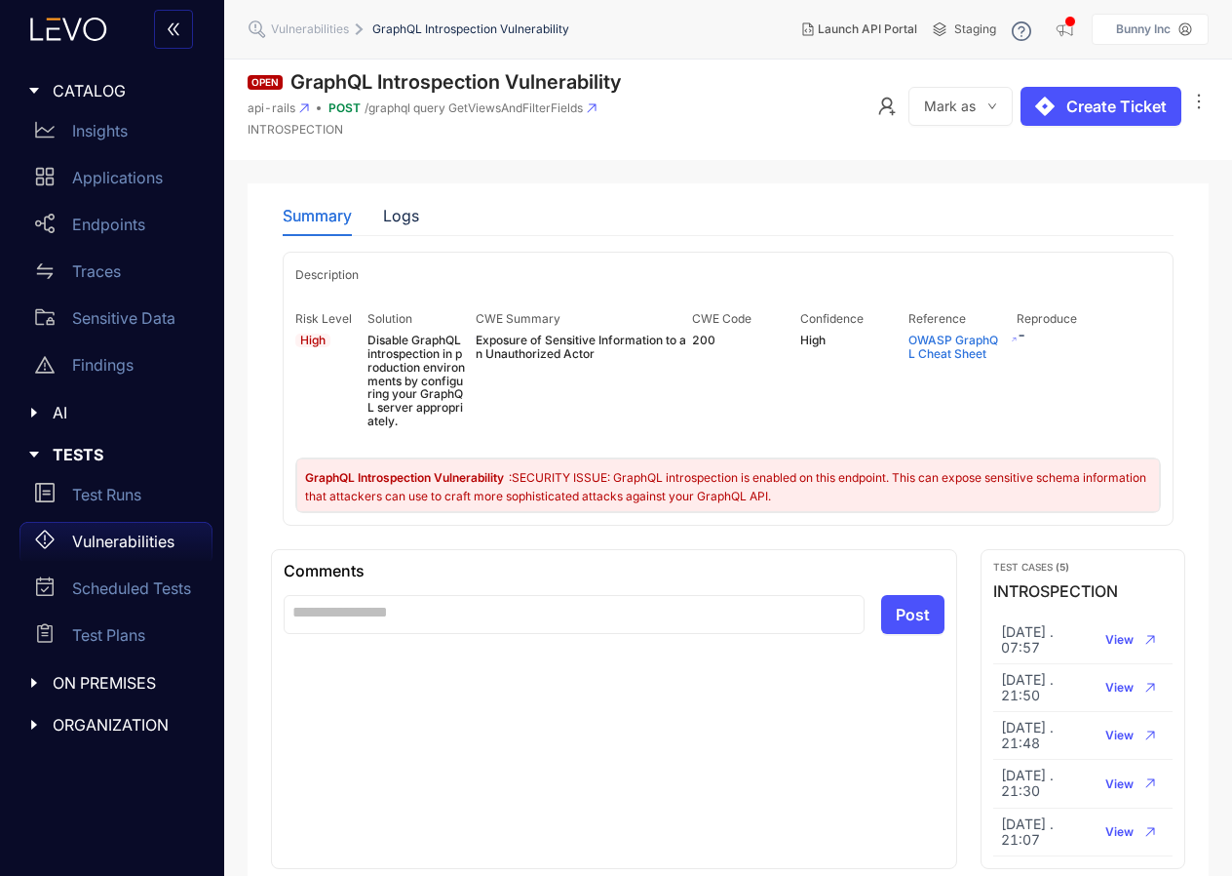
click at [339, 78] on h1 "GraphQL Introspection Vulnerability" at bounding box center [456, 82] width 331 height 22
drag, startPoint x: 339, startPoint y: 78, endPoint x: 587, endPoint y: 74, distance: 247.7
click at [587, 75] on h1 "GraphQL Introspection Vulnerability" at bounding box center [456, 82] width 331 height 22
copy h1 "GraphQL Introspection Vulnerability"
click at [528, 602] on textarea at bounding box center [574, 614] width 581 height 39
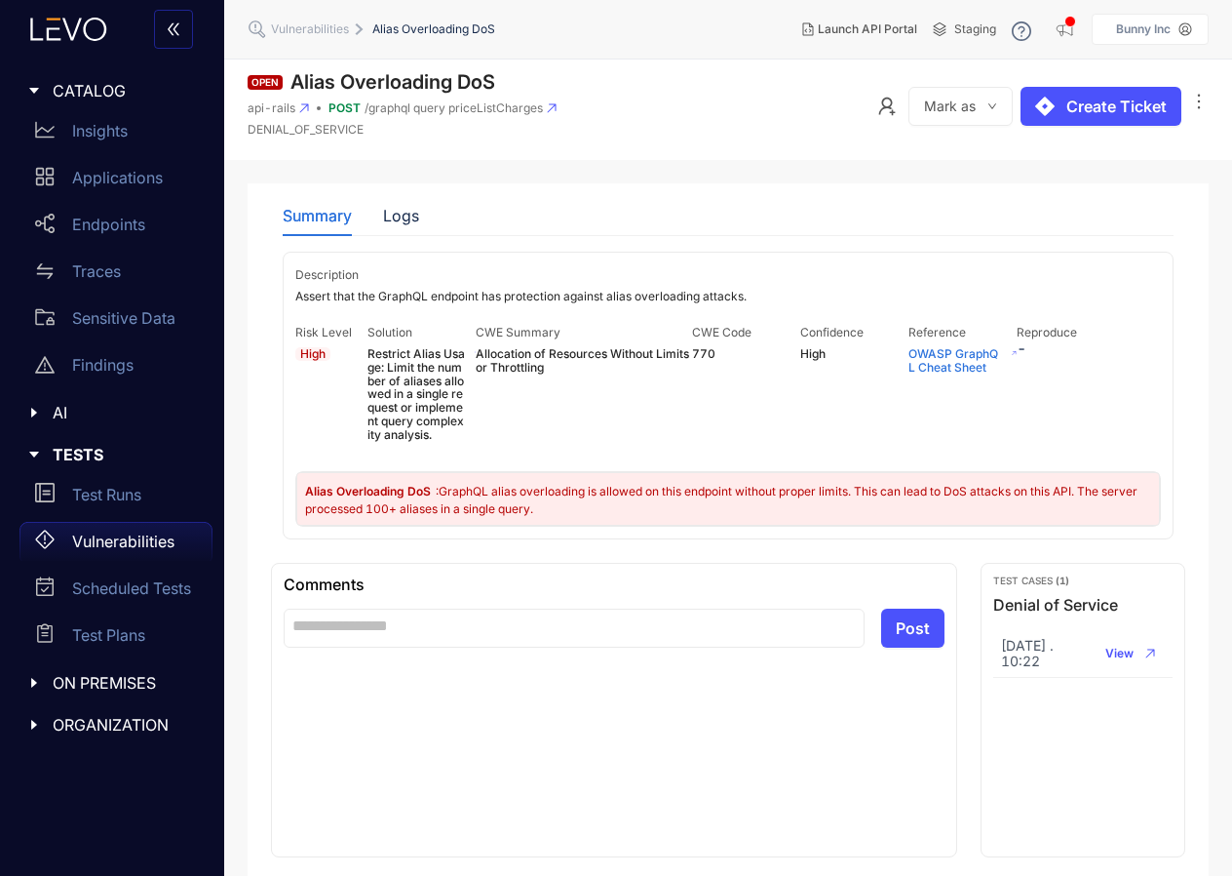
click at [307, 84] on h1 "Alias Overloading DoS" at bounding box center [393, 82] width 205 height 22
drag, startPoint x: 307, startPoint y: 84, endPoint x: 501, endPoint y: 79, distance: 194.1
click at [501, 79] on div "Open Alias Overloading DoS" at bounding box center [402, 82] width 309 height 22
copy h1 "Alias Overloading DoS"
click at [552, 642] on div "Comments Post" at bounding box center [614, 710] width 686 height 294
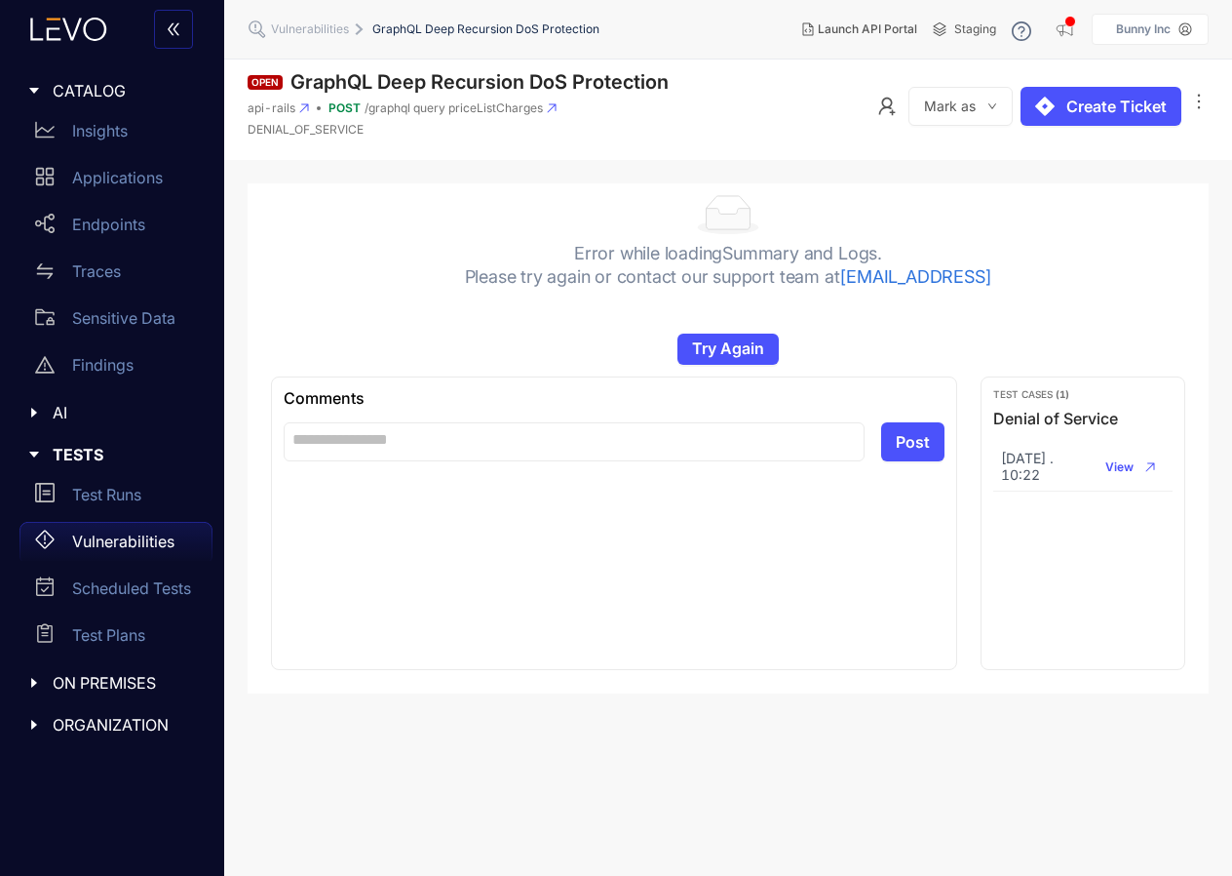
click at [338, 75] on h1 "GraphQL Deep Recursion DoS Protection" at bounding box center [480, 82] width 378 height 22
drag, startPoint x: 338, startPoint y: 75, endPoint x: 609, endPoint y: 83, distance: 271.2
click at [609, 83] on h1 "GraphQL Deep Recursion DoS Protection" at bounding box center [480, 82] width 378 height 22
copy h1 "GraphQL Deep Recursion DoS Protection"
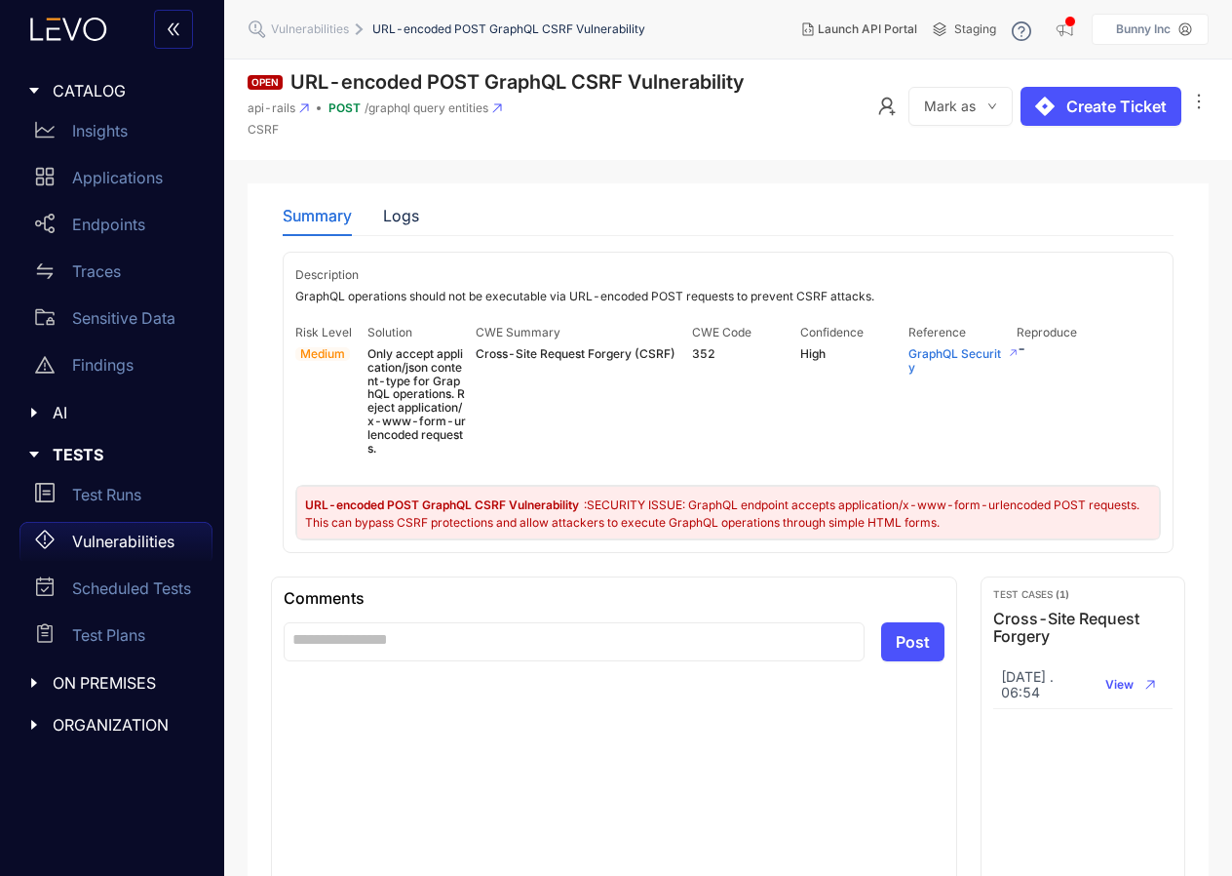
click at [303, 72] on h1 "URL-encoded POST GraphQL CSRF Vulnerability" at bounding box center [517, 82] width 453 height 22
drag, startPoint x: 303, startPoint y: 72, endPoint x: 685, endPoint y: 90, distance: 382.6
click at [685, 90] on h1 "URL-encoded POST GraphQL CSRF Vulnerability" at bounding box center [517, 82] width 453 height 22
copy h1 "URL-encoded POST GraphQL CSRF Vulnerability"
click at [730, 723] on div "Comments Post" at bounding box center [614, 732] width 686 height 312
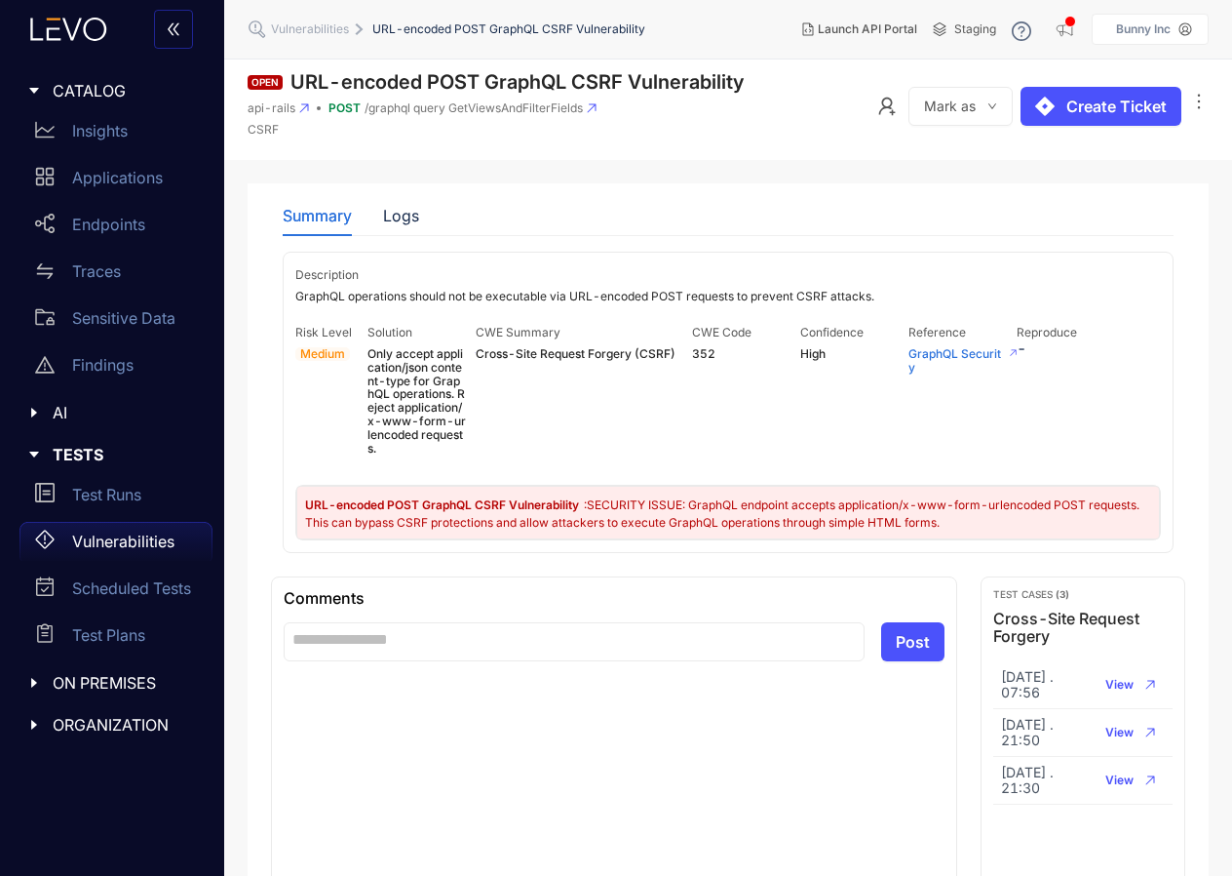
click at [298, 84] on h1 "URL-encoded POST GraphQL CSRF Vulnerability" at bounding box center [517, 82] width 453 height 22
drag, startPoint x: 298, startPoint y: 84, endPoint x: 715, endPoint y: 80, distance: 416.3
click at [715, 80] on h1 "URL-encoded POST GraphQL CSRF Vulnerability" at bounding box center [517, 82] width 453 height 22
copy h1 "URL-encoded POST GraphQL CSRF Vulnerability"
